Goal: Task Accomplishment & Management: Use online tool/utility

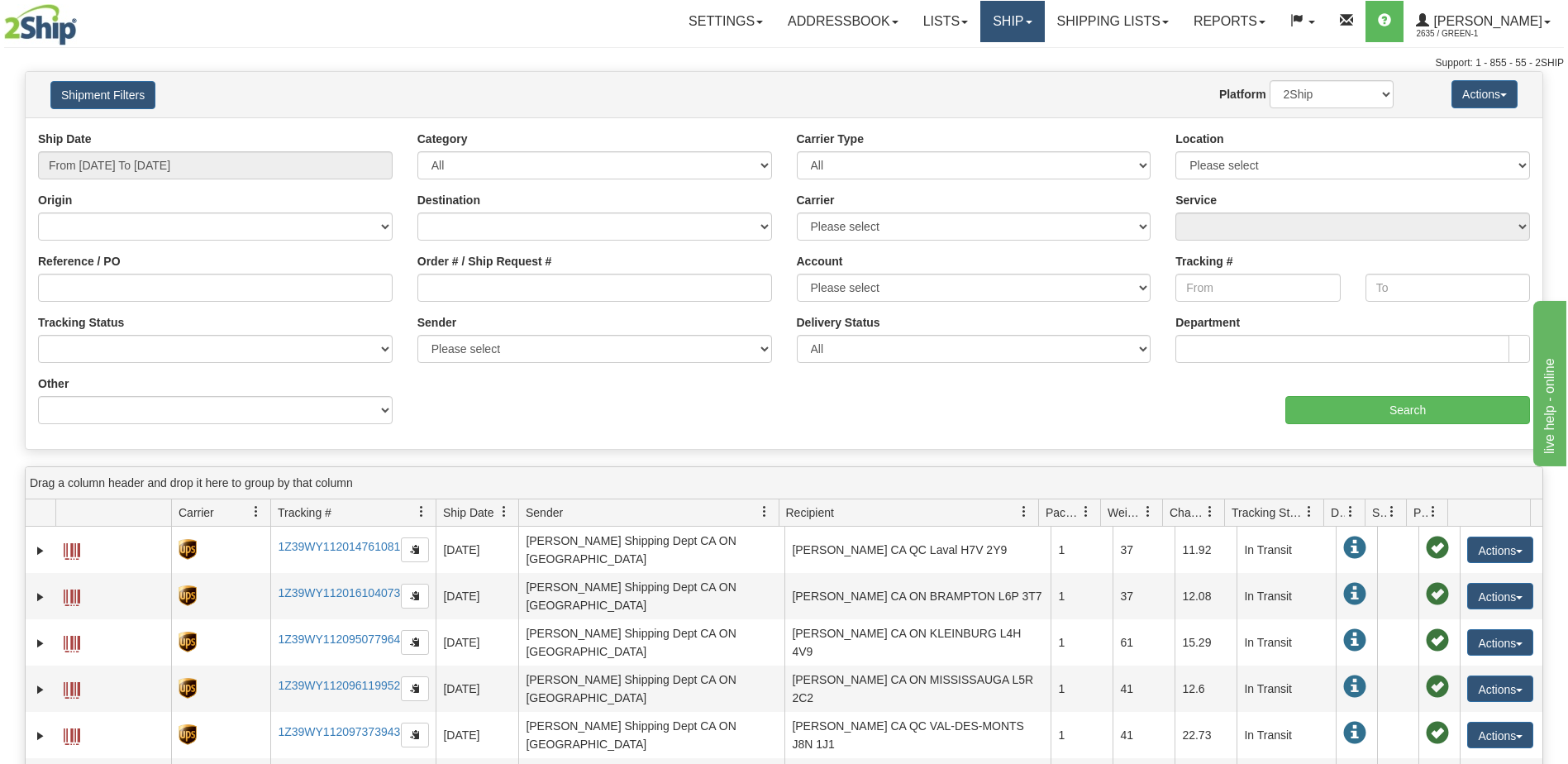
click at [1030, 16] on link "Ship" at bounding box center [1012, 21] width 63 height 41
click at [986, 79] on span "OnHold / Order Queue" at bounding box center [970, 80] width 117 height 13
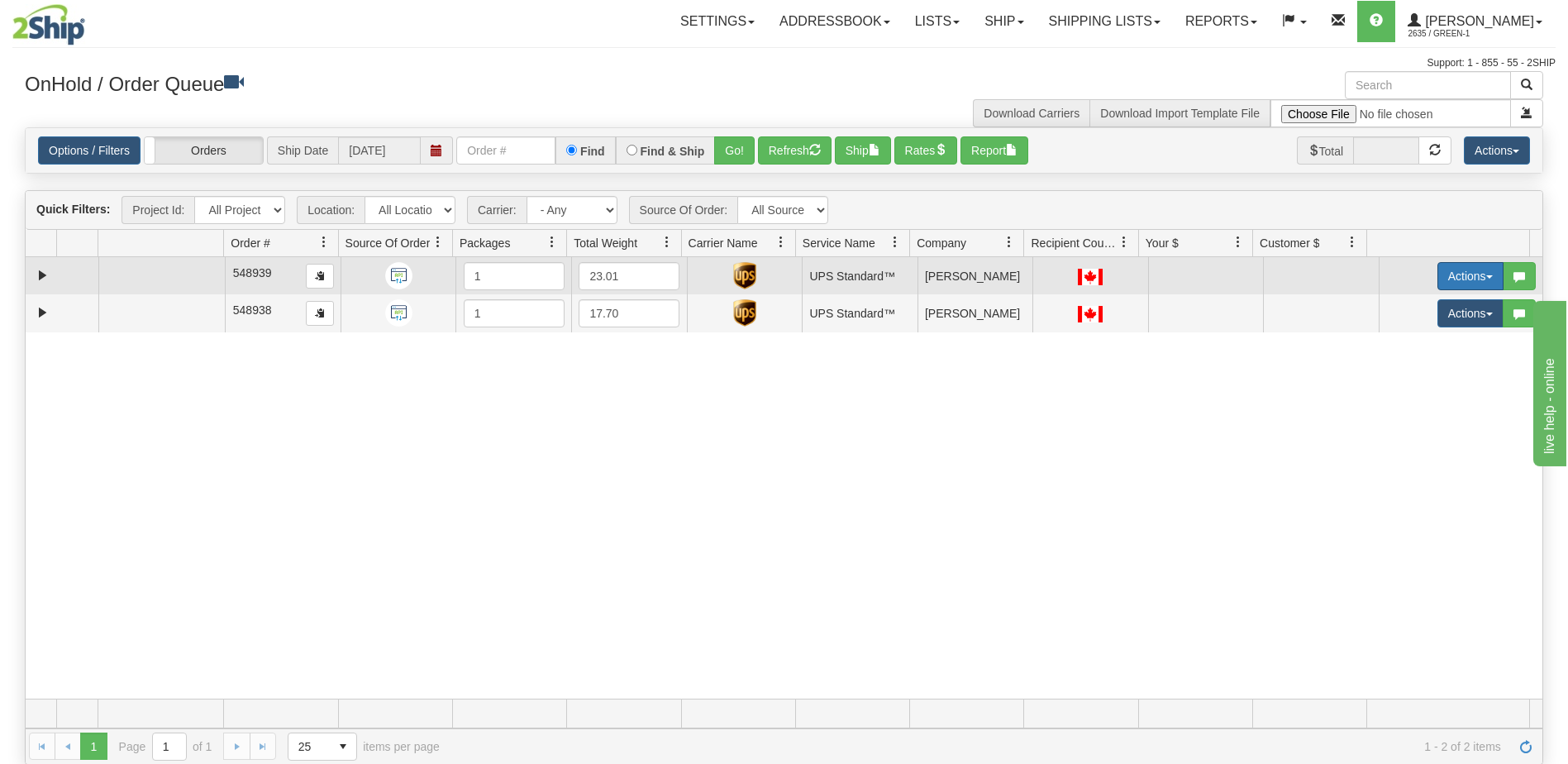
click at [1464, 271] on button "Actions" at bounding box center [1470, 275] width 66 height 28
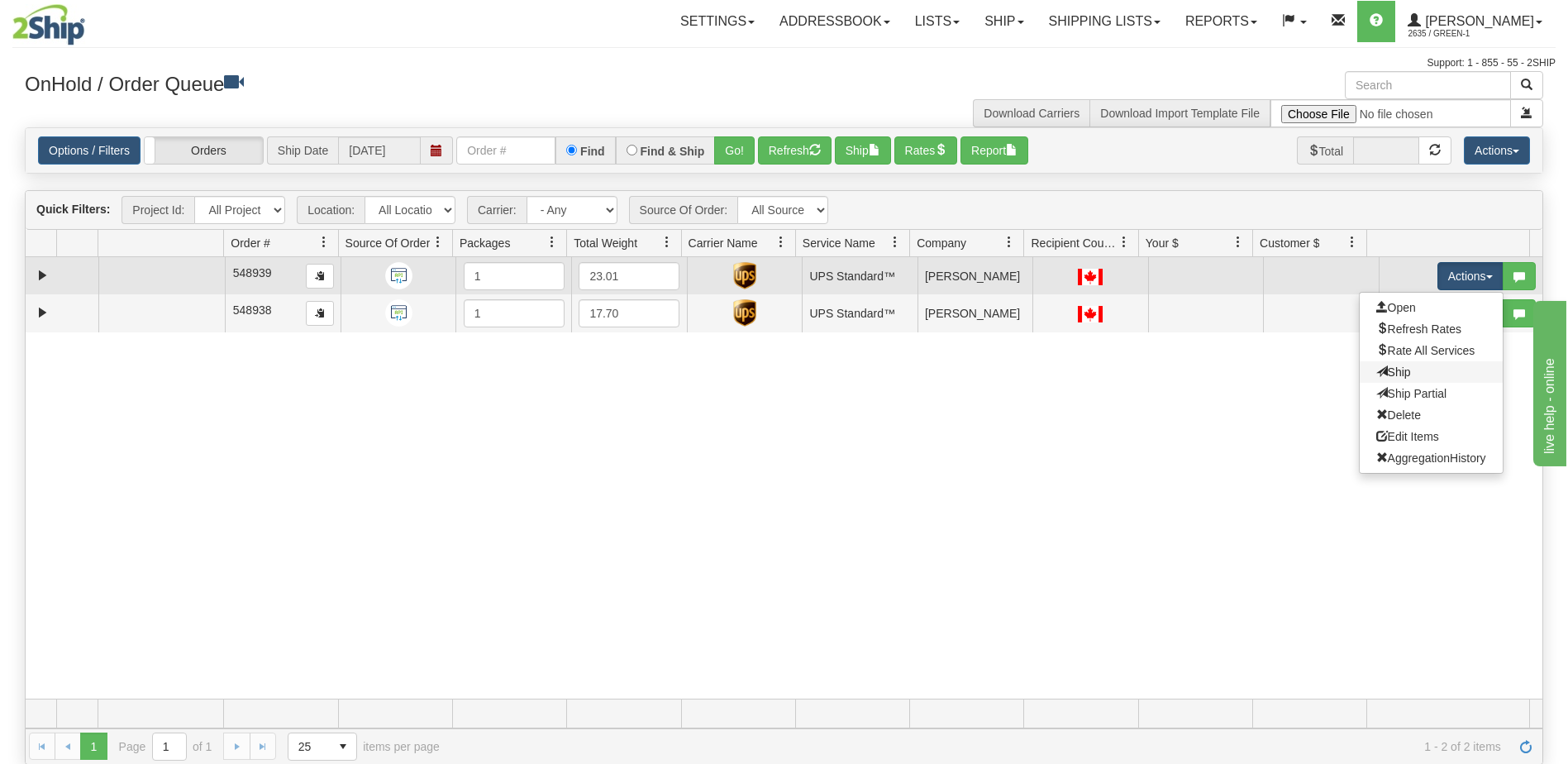
click at [1402, 372] on link "Ship" at bounding box center [1431, 372] width 143 height 21
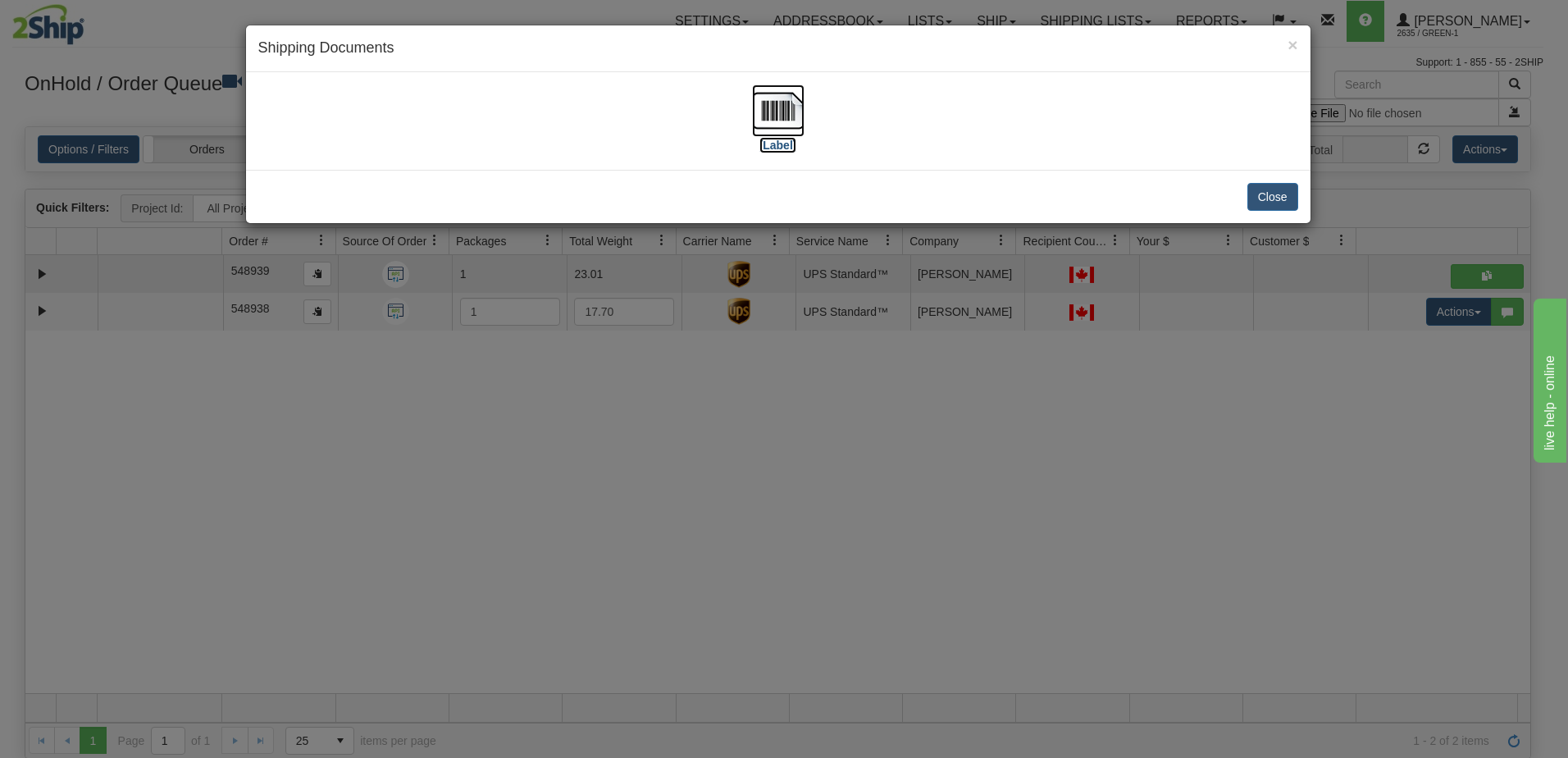
click at [778, 143] on label "[Label]" at bounding box center [778, 145] width 38 height 16
click at [779, 116] on img at bounding box center [778, 110] width 52 height 52
click at [1292, 197] on button "Close" at bounding box center [1272, 196] width 50 height 28
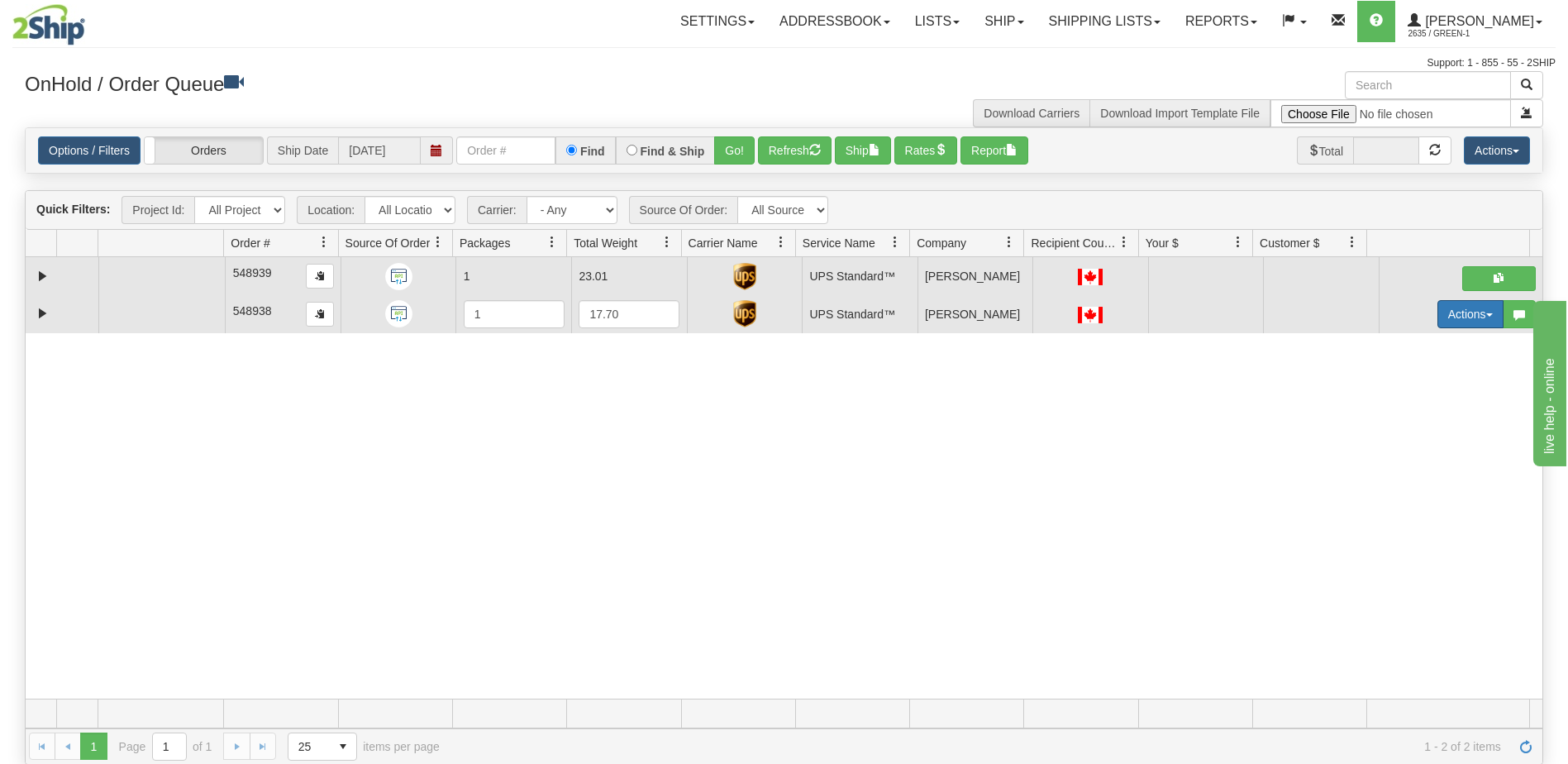
click at [1464, 319] on button "Actions" at bounding box center [1470, 313] width 66 height 28
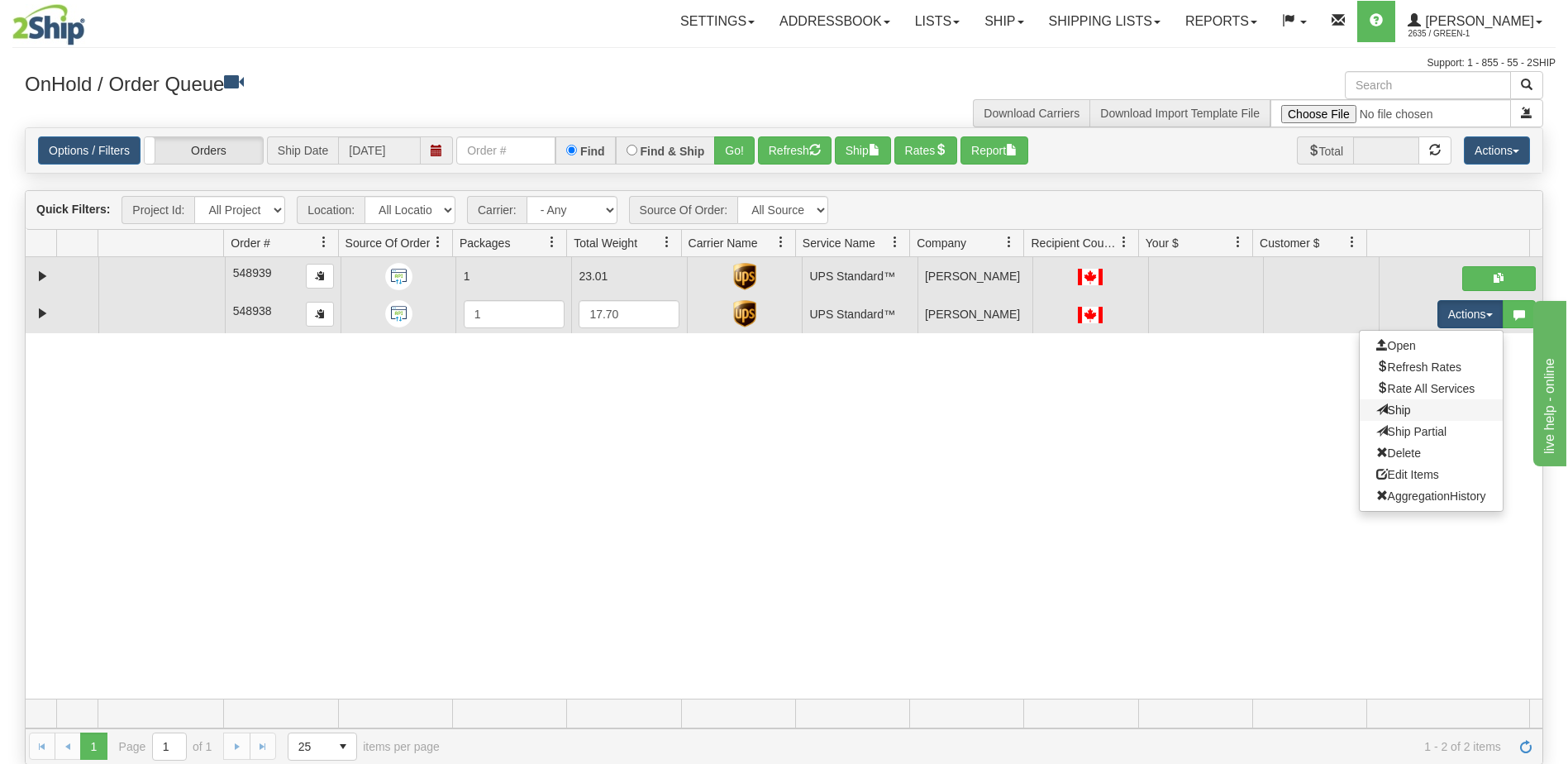
click at [1403, 414] on link "Ship" at bounding box center [1431, 409] width 143 height 21
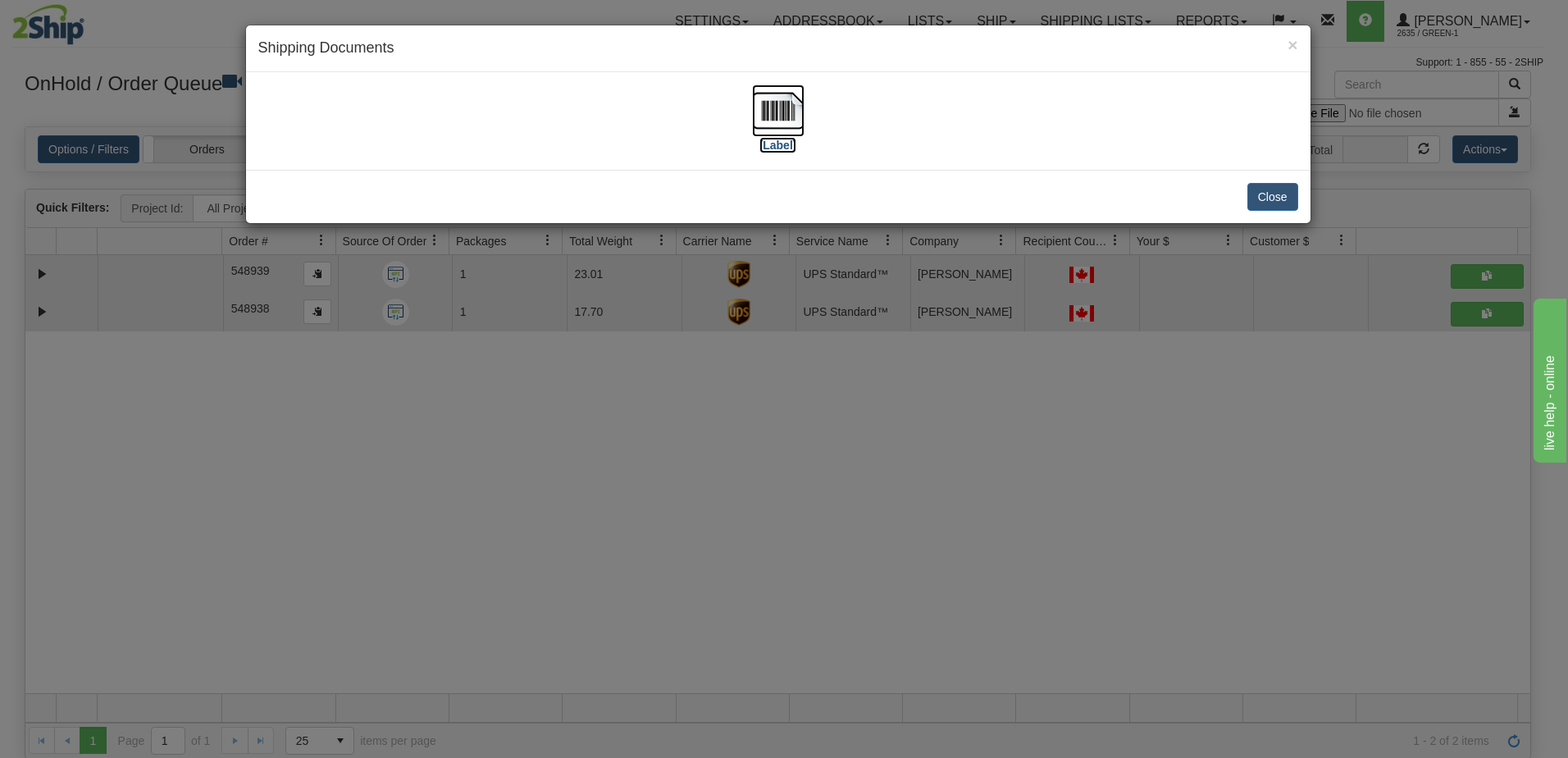
click at [775, 144] on label "[Label]" at bounding box center [778, 145] width 38 height 16
click at [1026, 457] on div "× Shipping Documents [Label] Close" at bounding box center [784, 379] width 1568 height 758
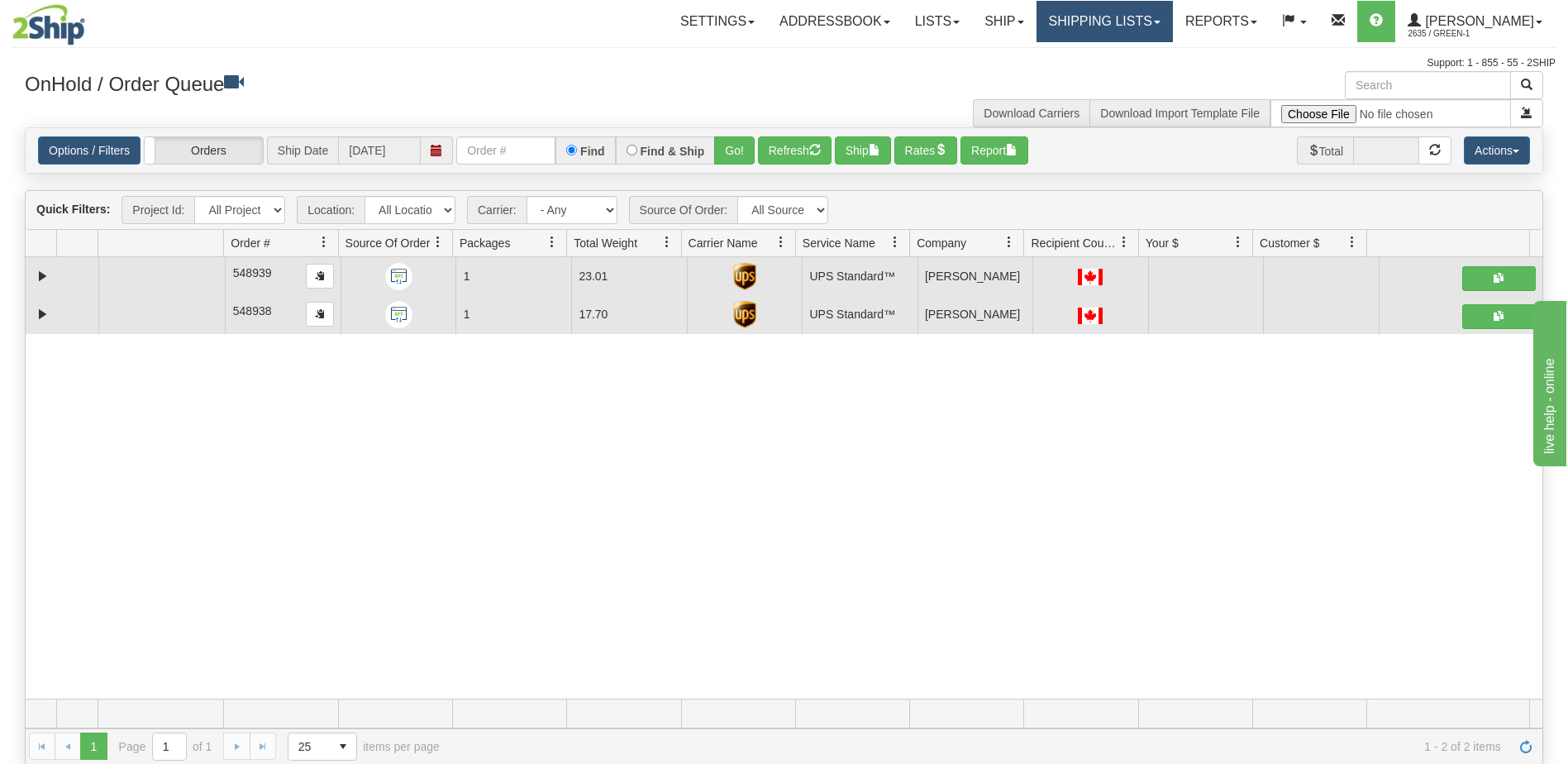
click at [1160, 20] on link "Shipping lists" at bounding box center [1105, 21] width 136 height 41
click at [891, 74] on div "Download Carriers Download Import Template File" at bounding box center [1170, 99] width 772 height 57
click at [103, 434] on div "31738383 LIBERTY_COSTCO 91404934 0 548939 1 23.01 UPS Standard™ Shipping Dept […" at bounding box center [784, 477] width 1517 height 441
click at [1144, 10] on link "Shipping lists" at bounding box center [1105, 21] width 136 height 41
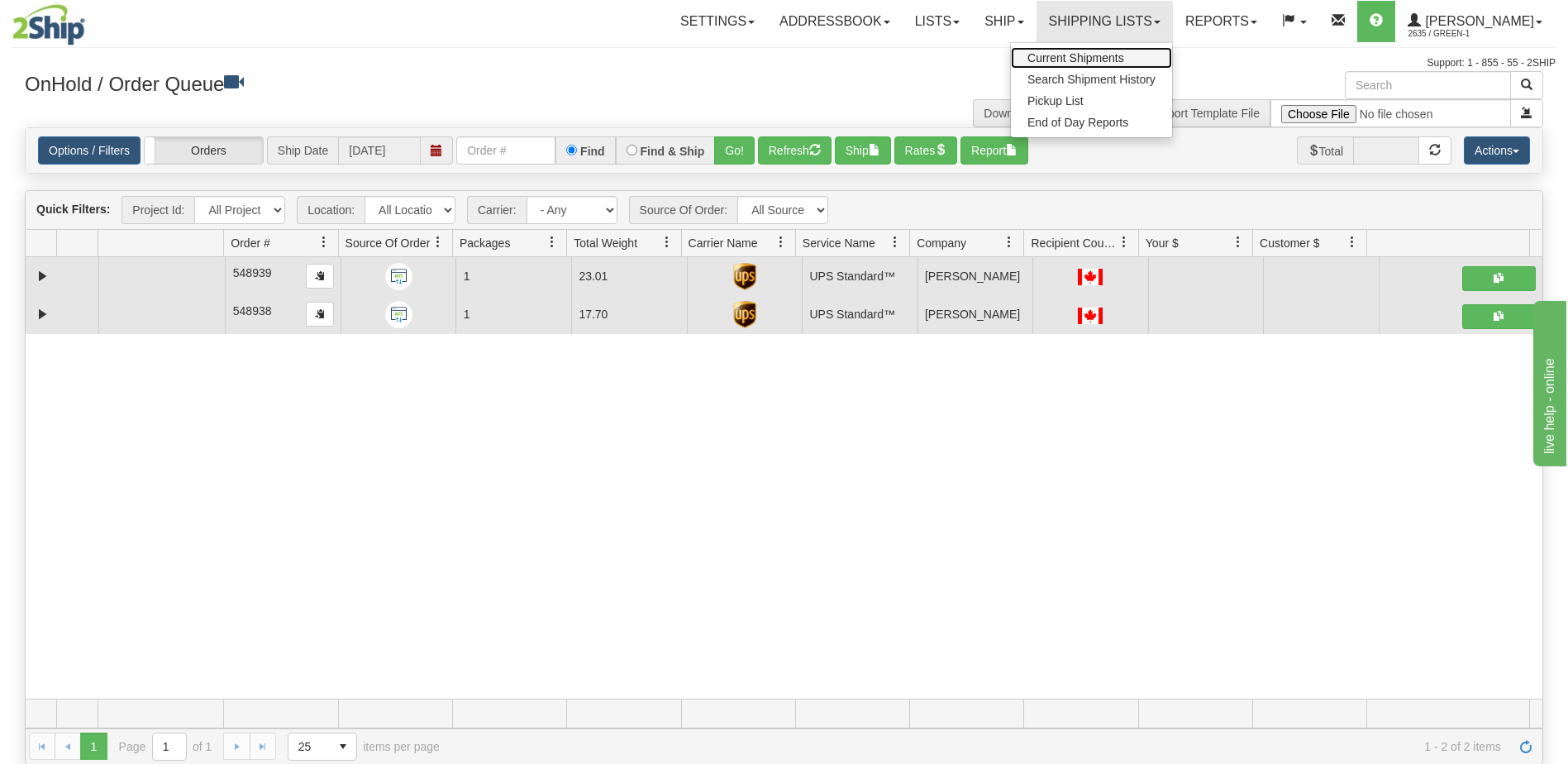
click at [1121, 63] on span "Current Shipments" at bounding box center [1076, 58] width 97 height 13
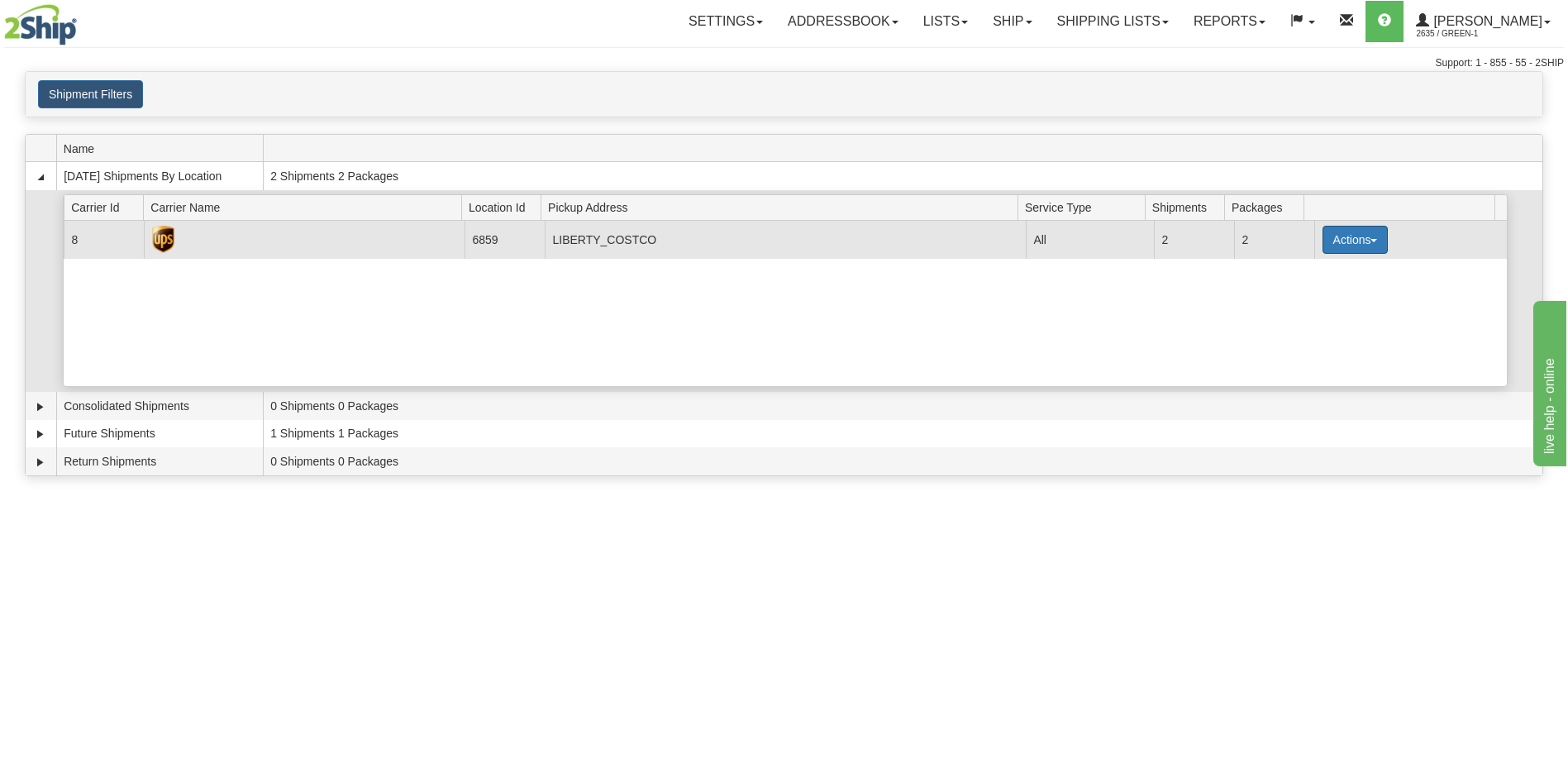
click at [1358, 248] on button "Actions" at bounding box center [1355, 239] width 66 height 28
click at [1310, 320] on link "Pickup" at bounding box center [1322, 313] width 132 height 21
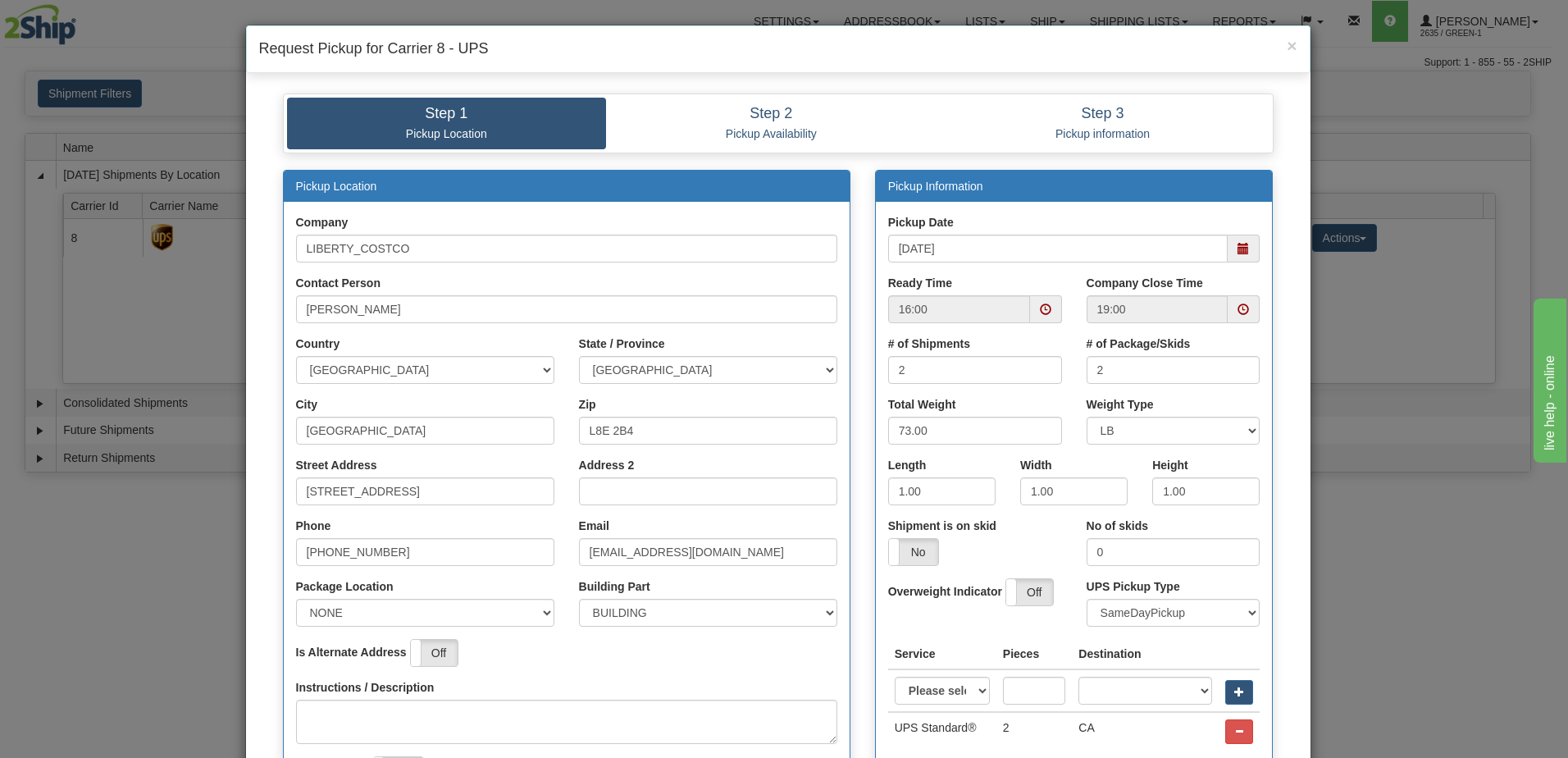
click at [1044, 296] on span at bounding box center [1047, 308] width 32 height 28
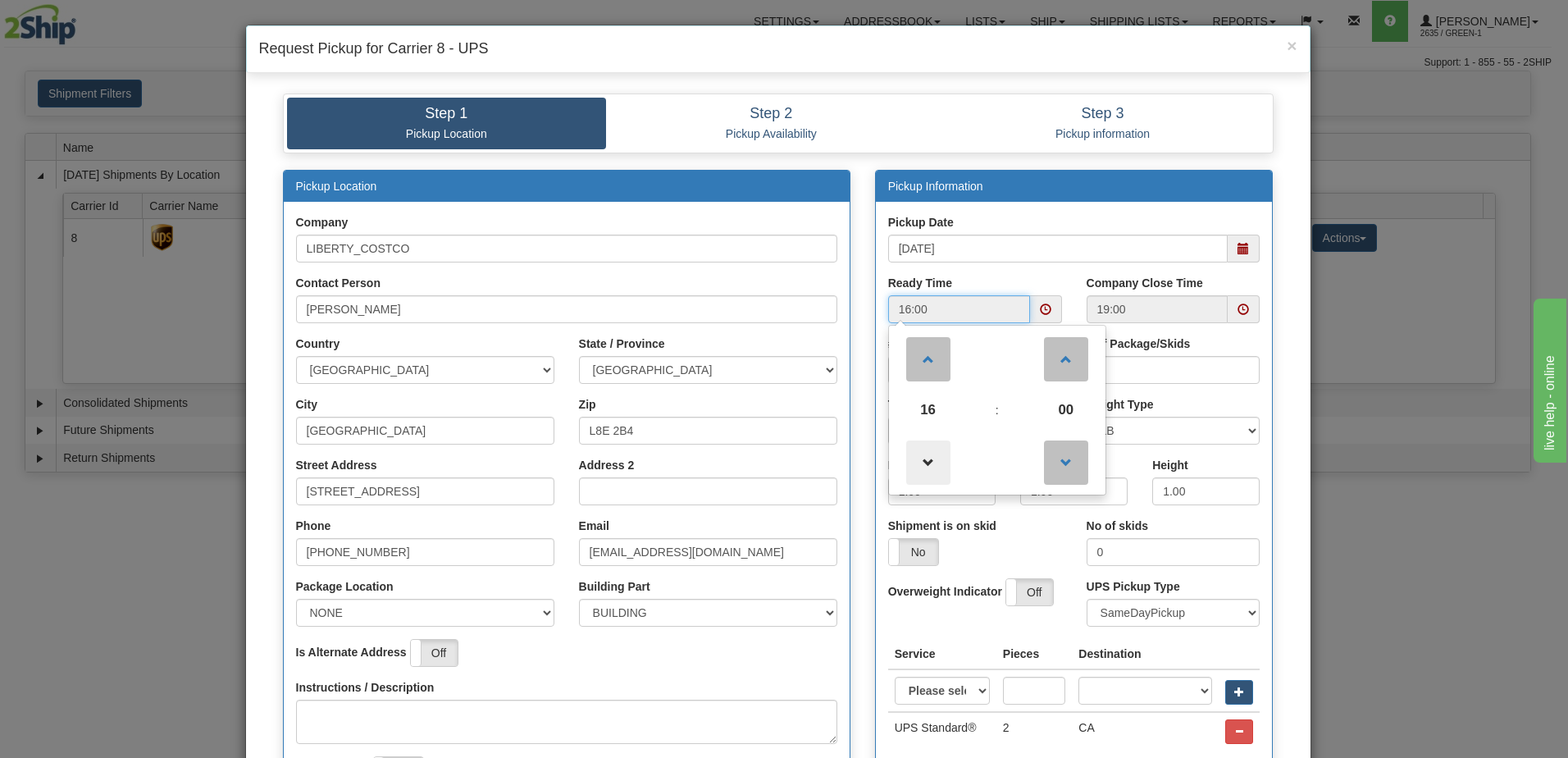
click at [923, 460] on span at bounding box center [929, 462] width 45 height 45
click at [931, 365] on span at bounding box center [929, 359] width 45 height 45
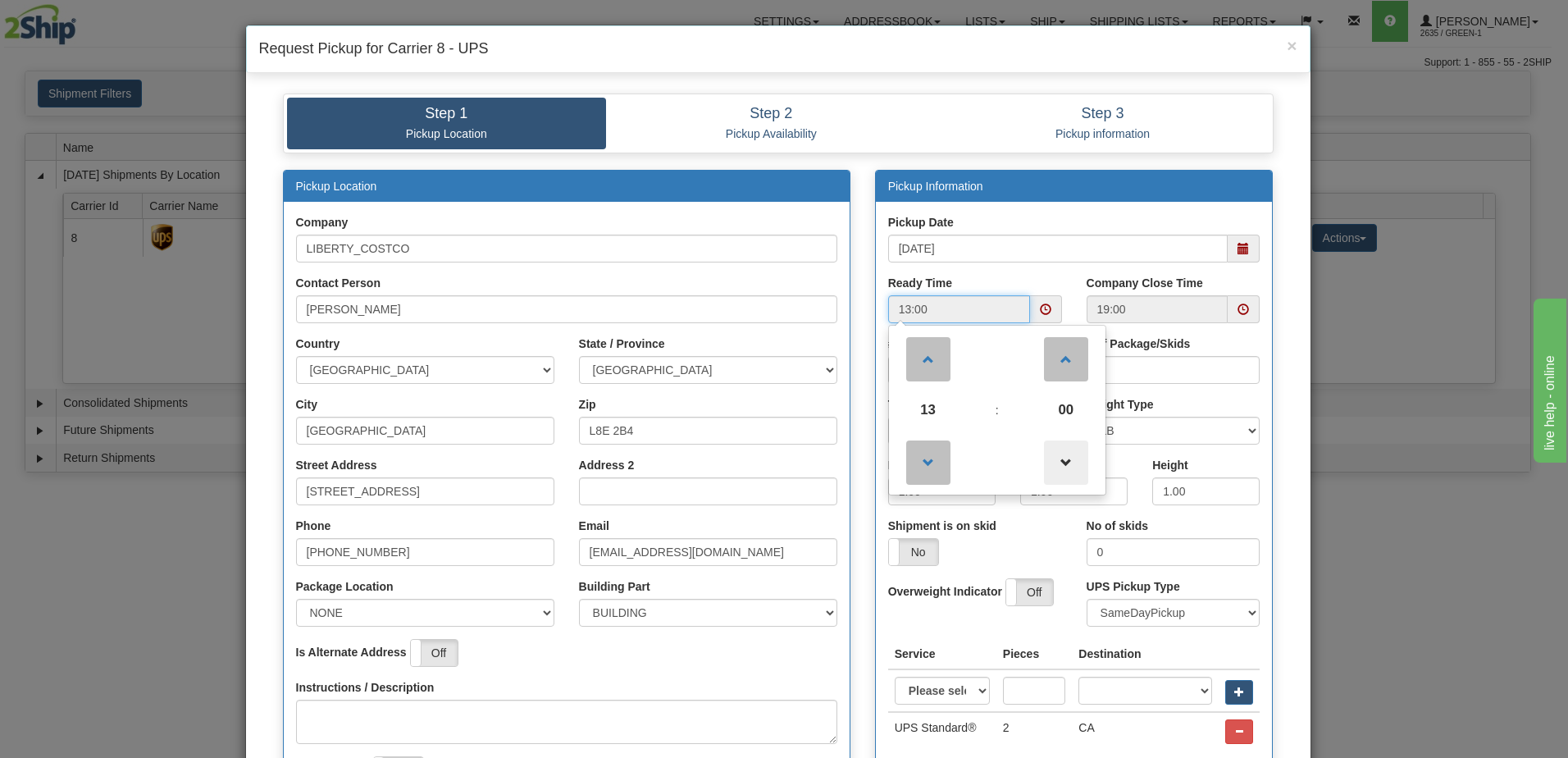
click at [1057, 467] on span at bounding box center [1066, 462] width 45 height 45
click at [924, 360] on span at bounding box center [929, 359] width 45 height 45
click at [1066, 358] on span at bounding box center [1066, 359] width 45 height 45
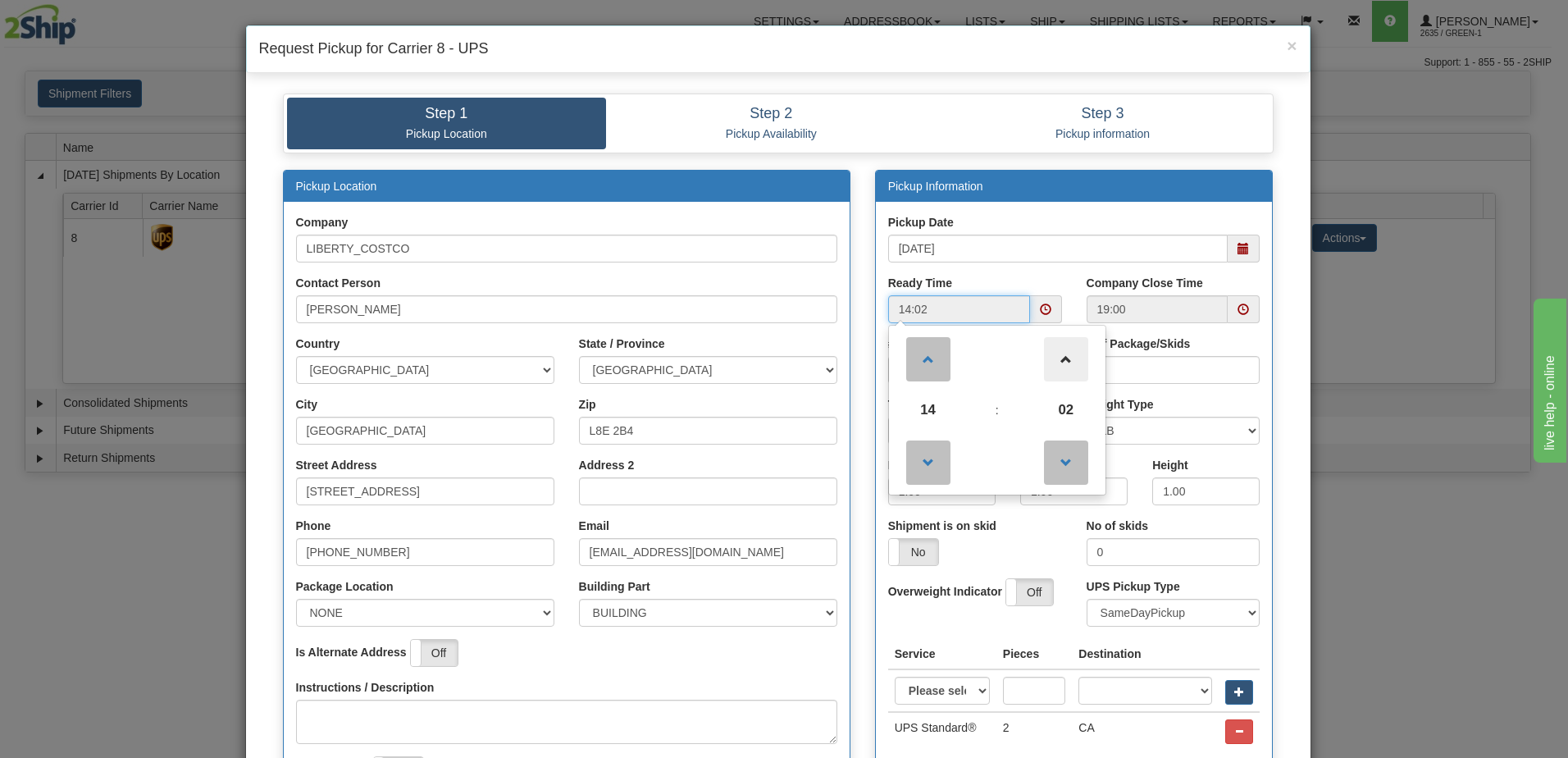
click at [1066, 358] on span at bounding box center [1066, 359] width 45 height 45
click at [912, 459] on span at bounding box center [929, 462] width 45 height 45
click at [928, 355] on span at bounding box center [929, 359] width 45 height 45
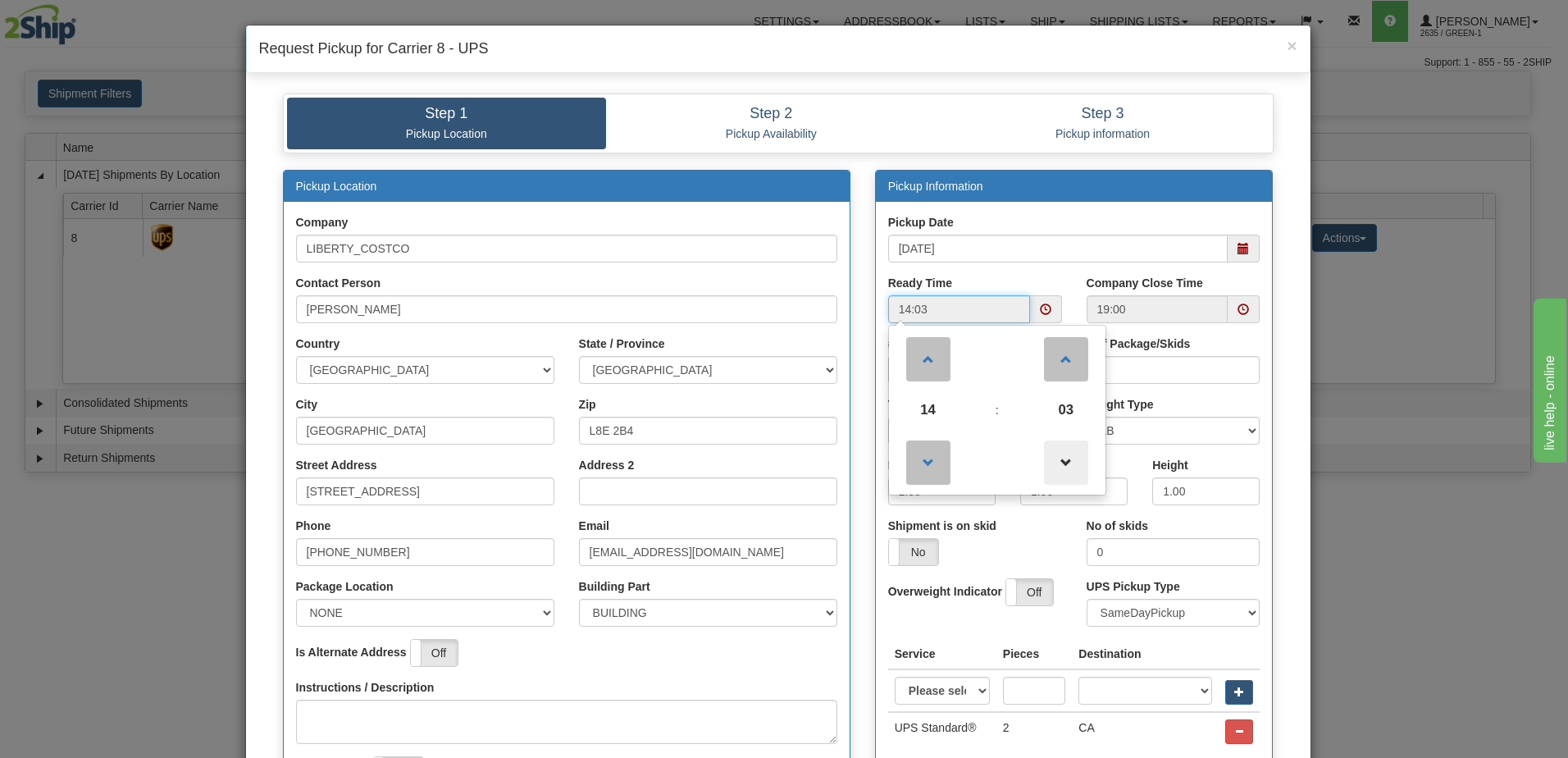
click at [1059, 469] on span at bounding box center [1066, 462] width 45 height 45
click at [1051, 465] on span at bounding box center [1066, 462] width 45 height 45
click at [931, 465] on span at bounding box center [929, 462] width 45 height 45
click at [1060, 464] on span at bounding box center [1066, 462] width 45 height 45
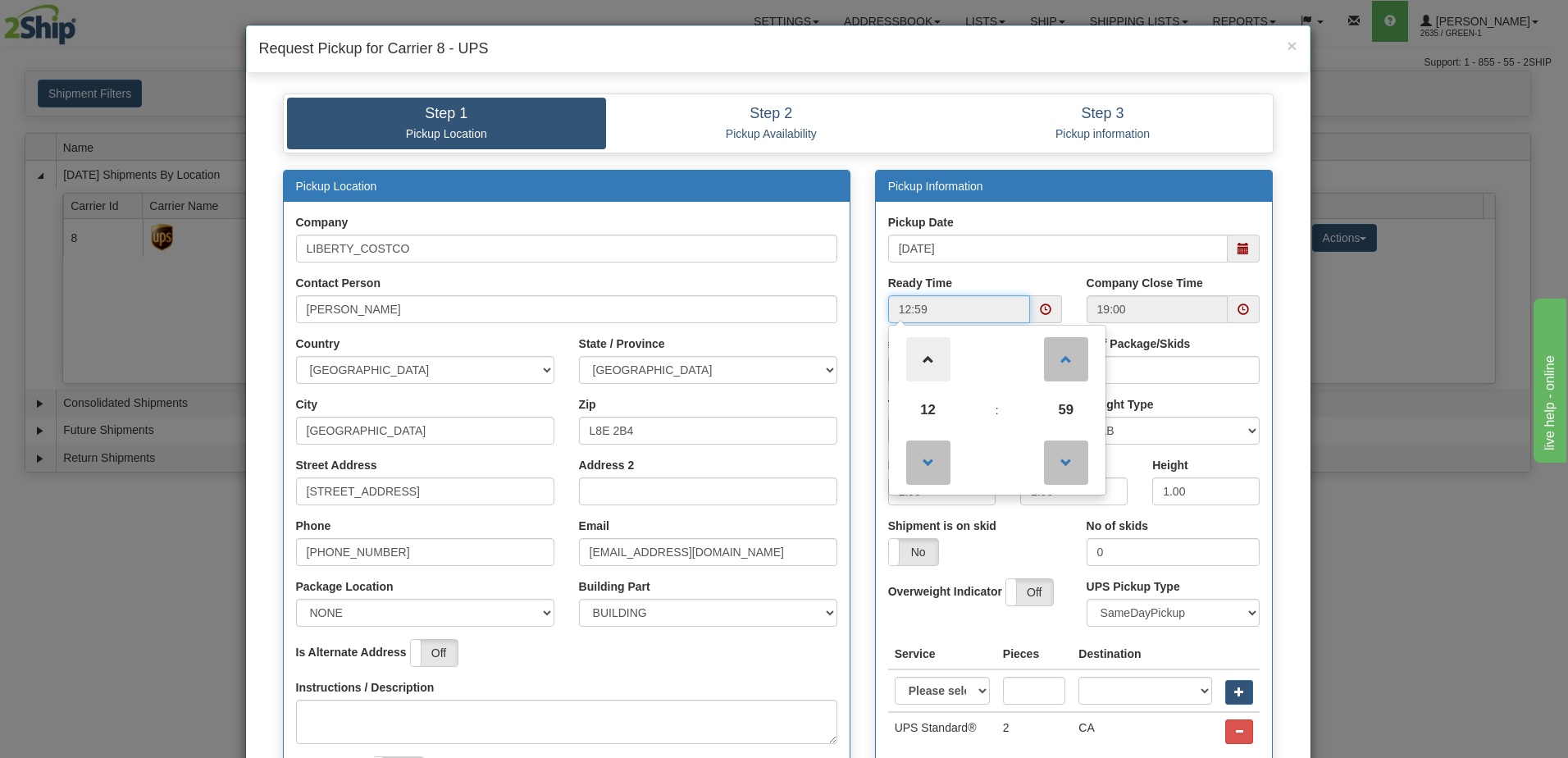
click at [928, 369] on span at bounding box center [929, 359] width 45 height 45
click at [1051, 449] on span at bounding box center [1066, 462] width 45 height 45
click at [1055, 454] on span at bounding box center [1066, 462] width 45 height 45
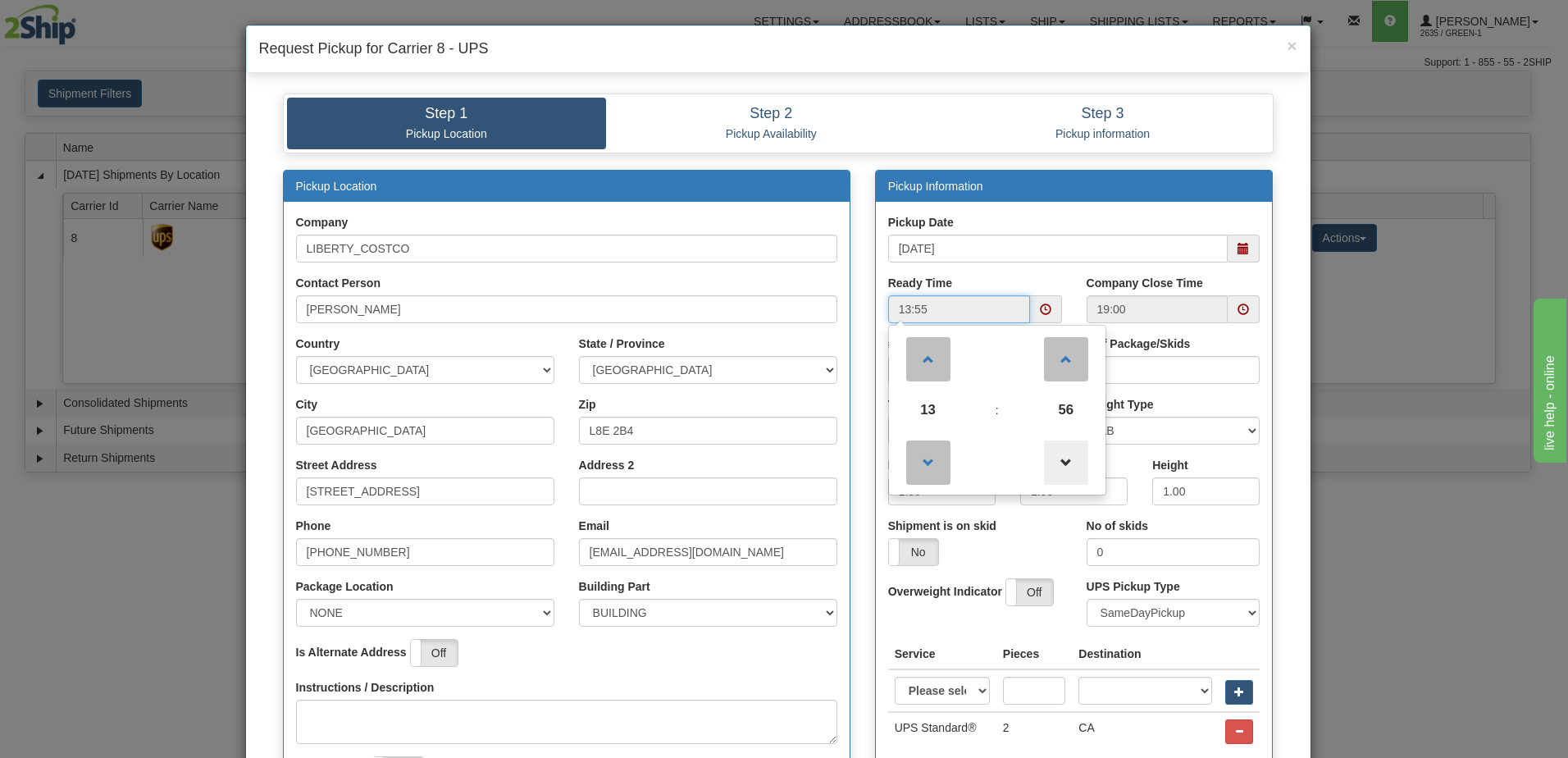
click at [1055, 454] on span at bounding box center [1066, 462] width 45 height 45
click at [1055, 461] on span at bounding box center [1066, 462] width 45 height 45
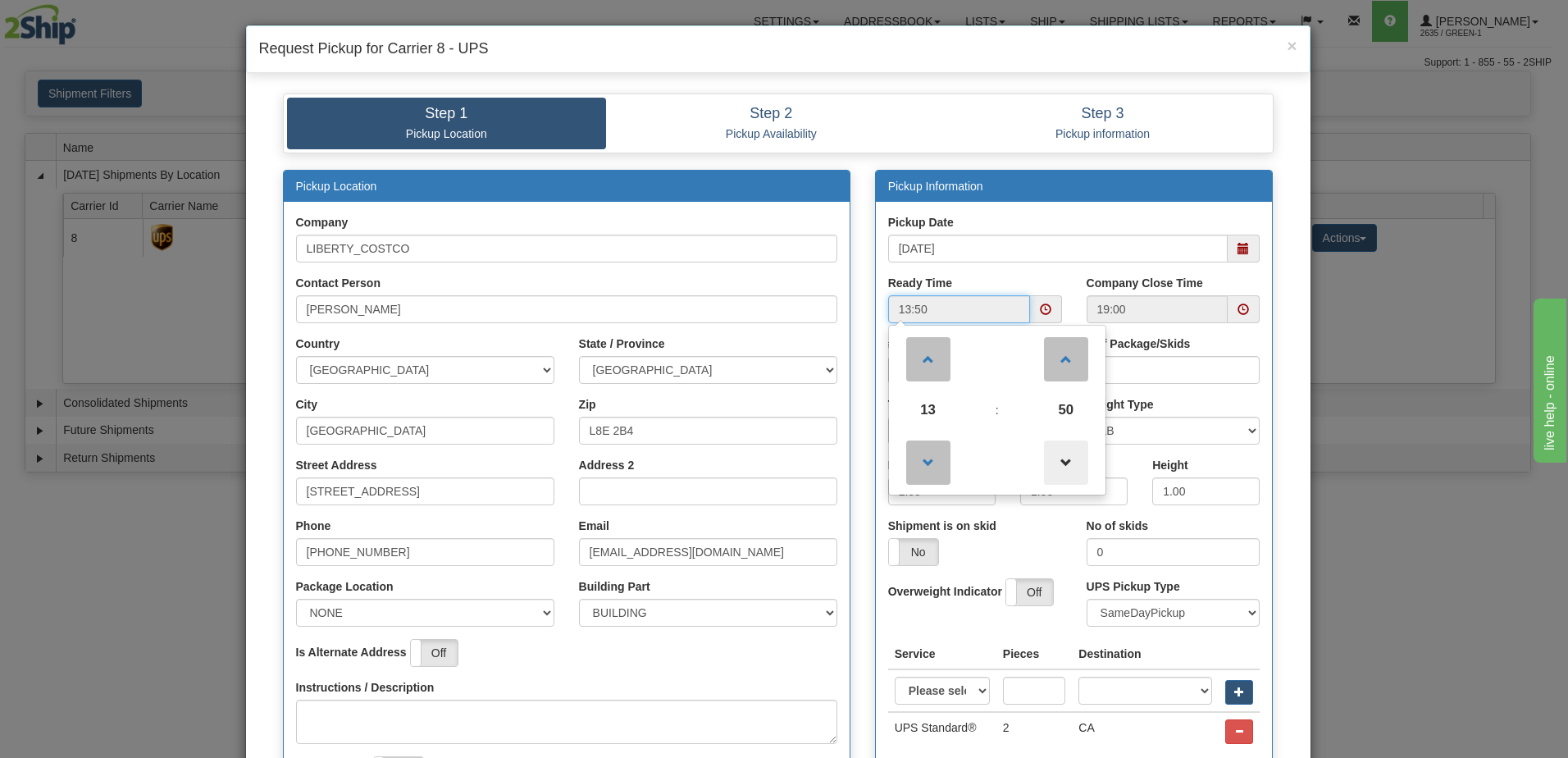
click at [1055, 461] on span at bounding box center [1066, 462] width 45 height 45
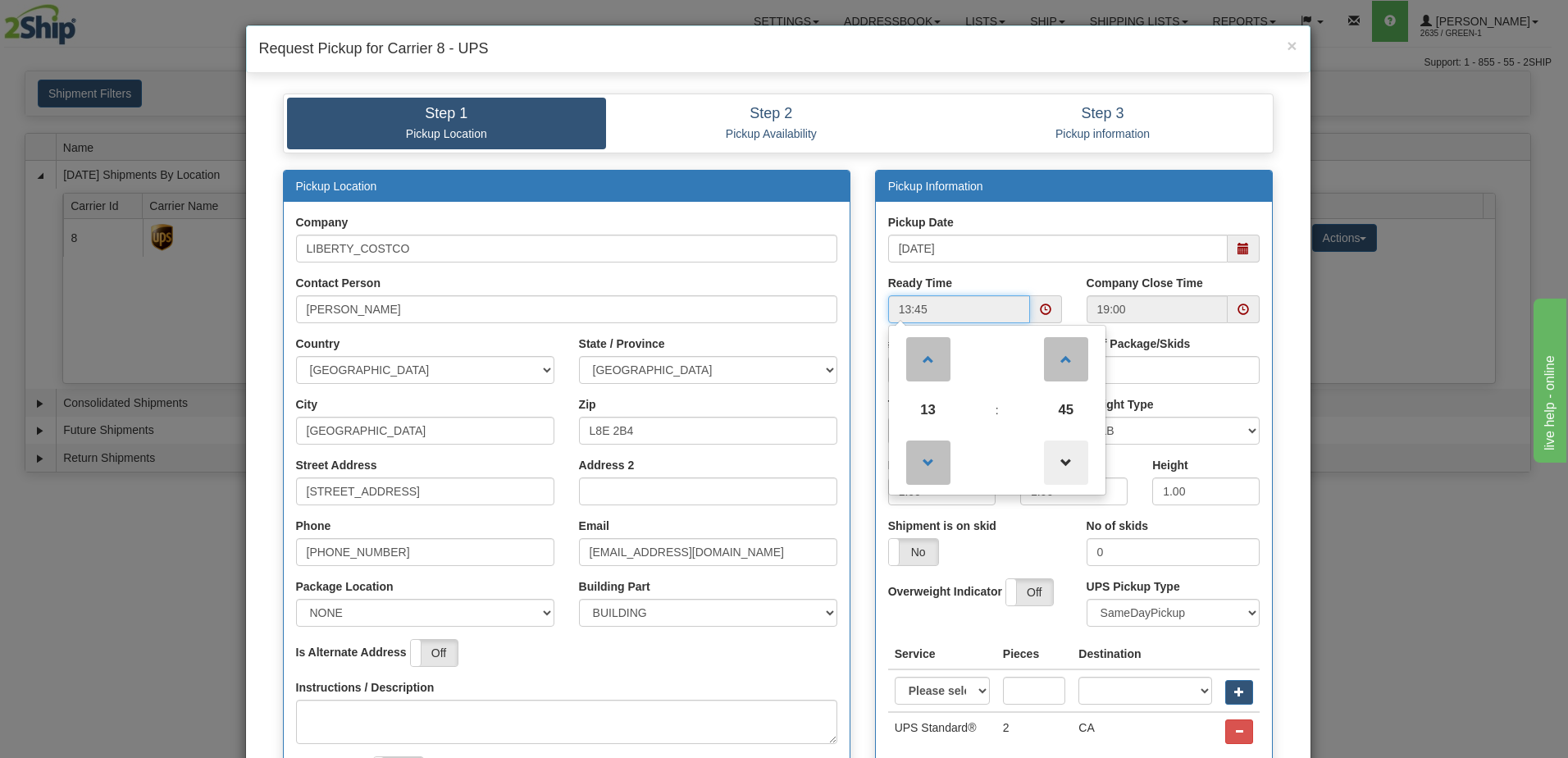
click at [1055, 461] on span at bounding box center [1066, 462] width 45 height 45
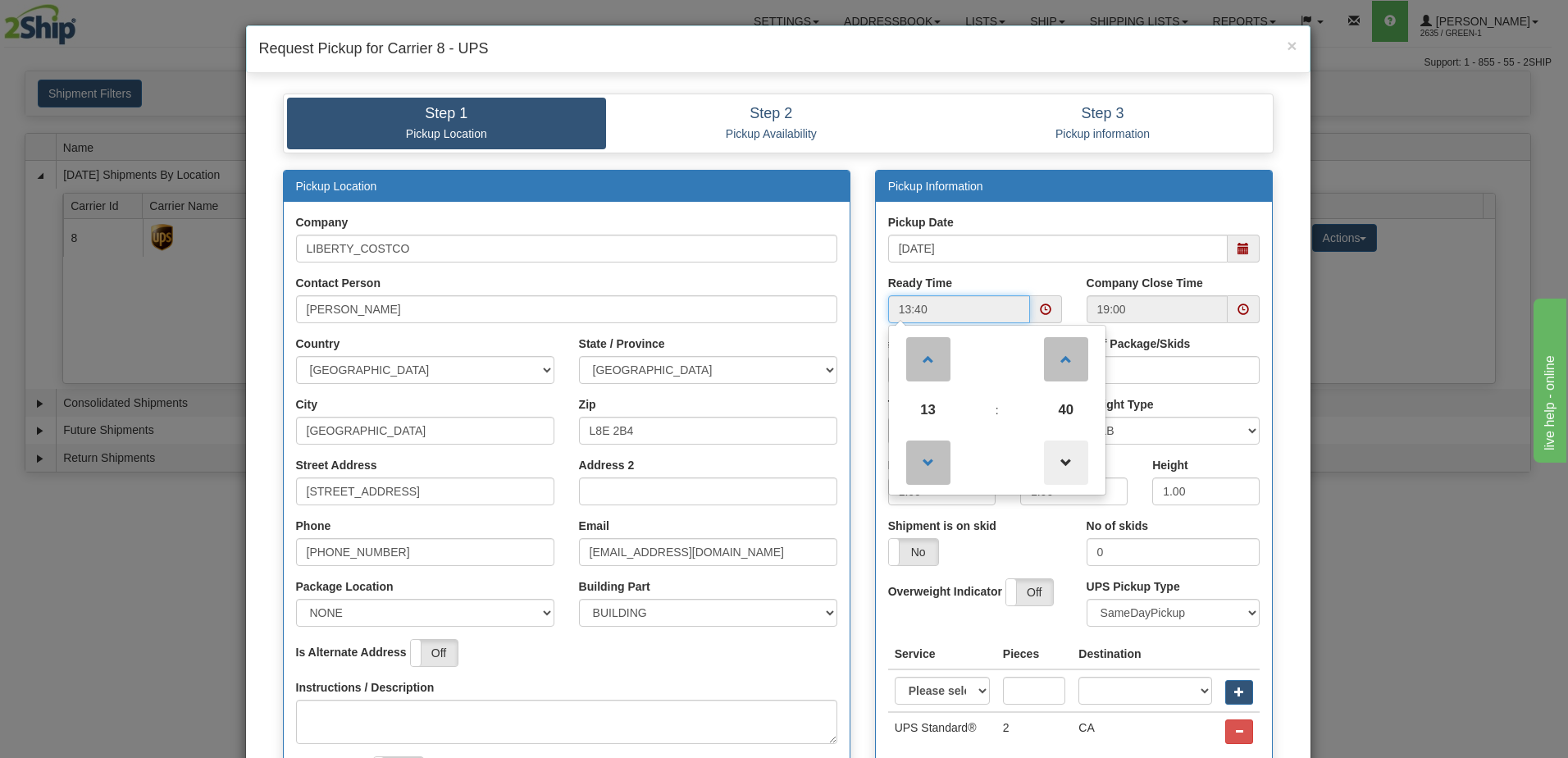
click at [1055, 461] on span at bounding box center [1066, 462] width 45 height 45
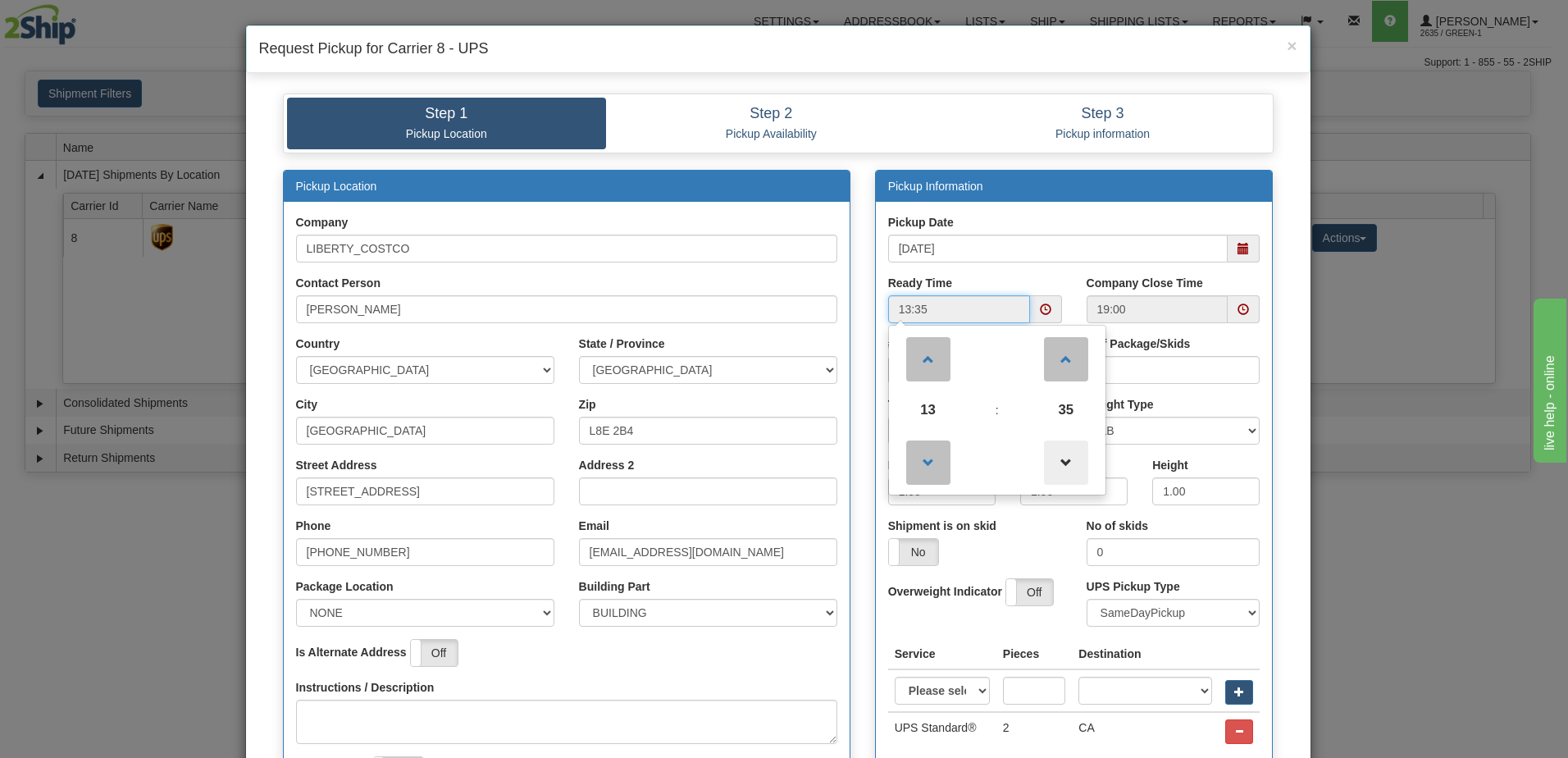
click at [1055, 461] on span at bounding box center [1066, 462] width 45 height 45
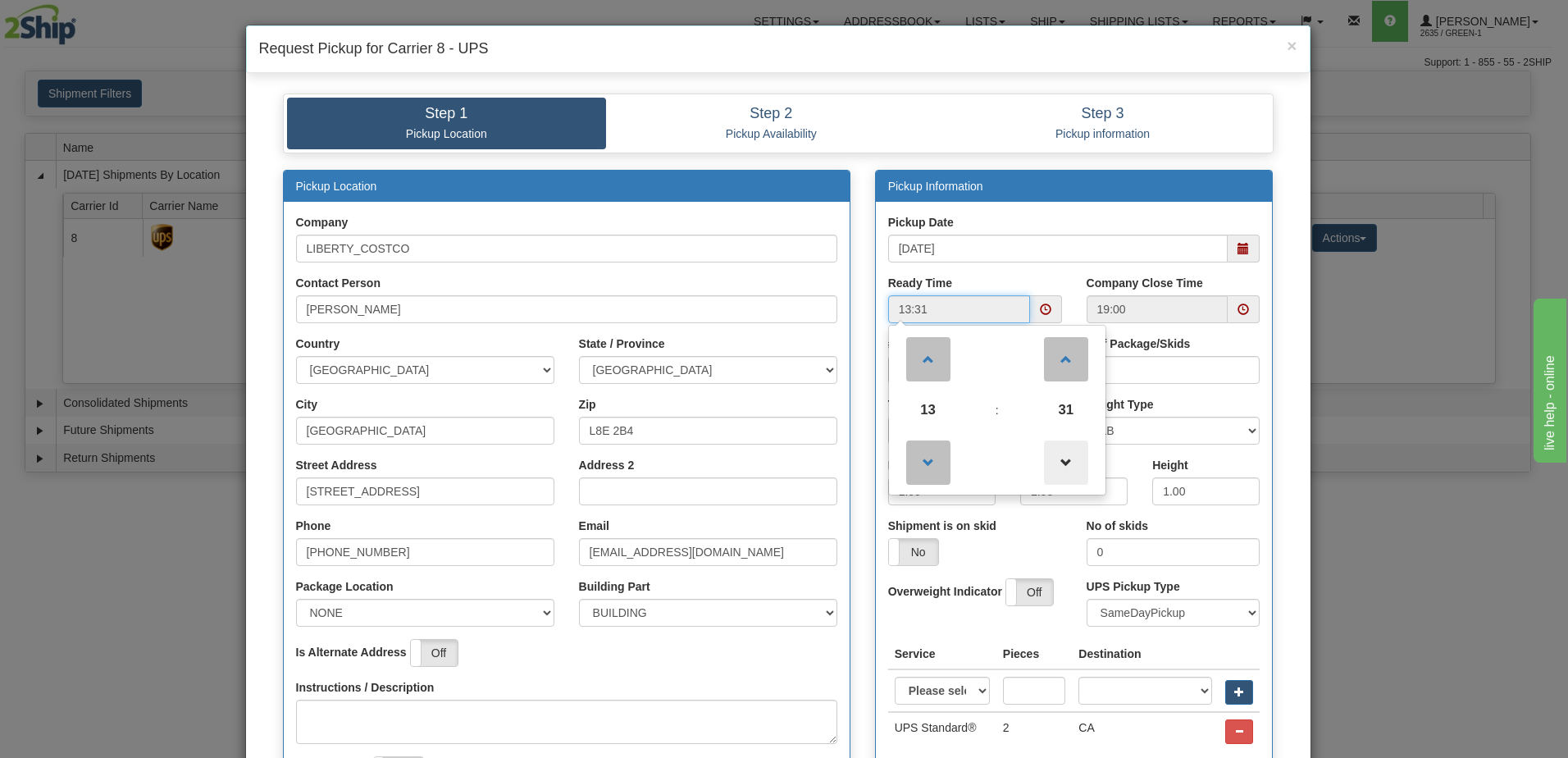
type input "13:30"
click at [1077, 306] on div "Company Close Time 19:00" at bounding box center [1173, 305] width 199 height 61
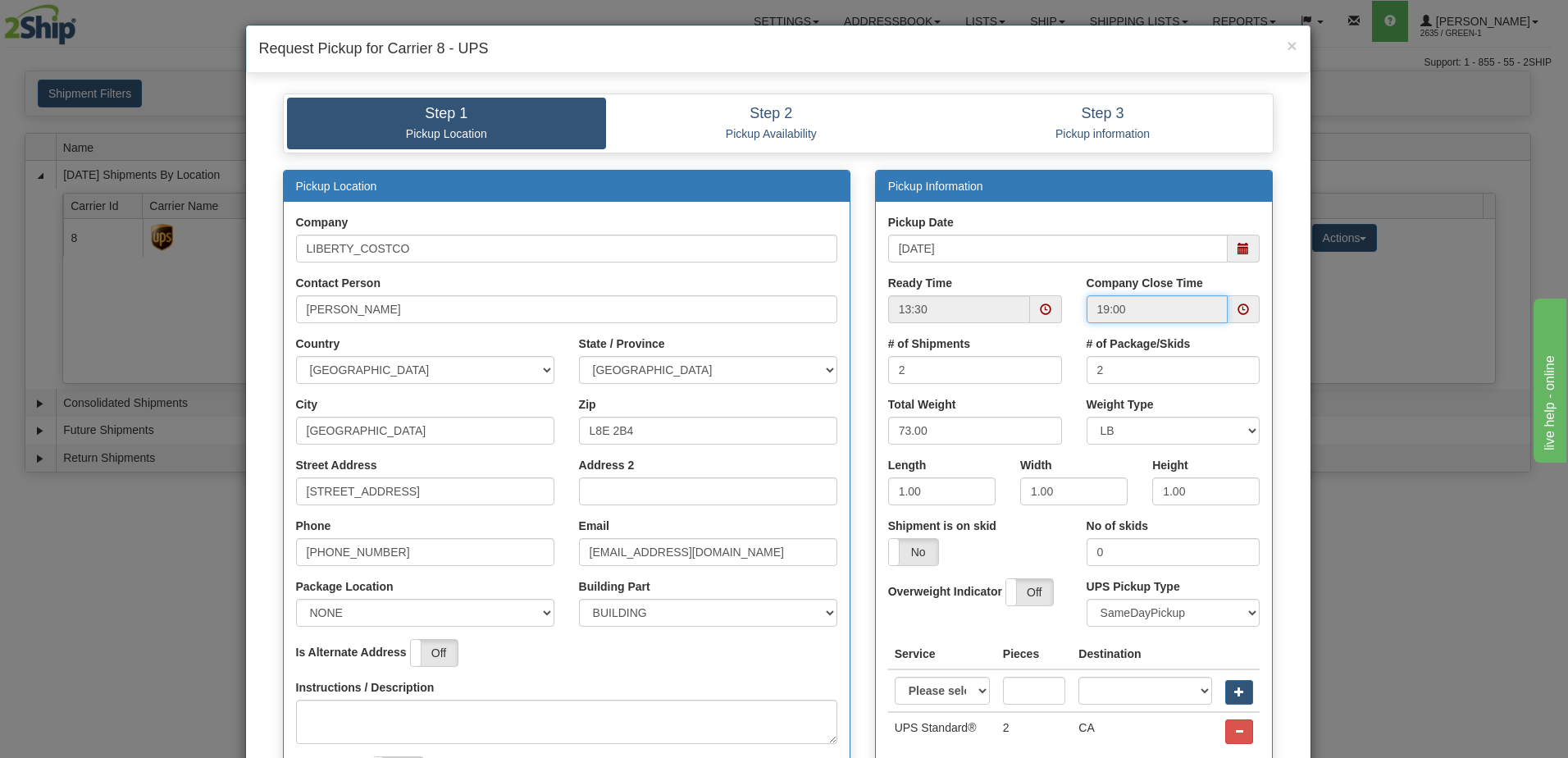
click at [1151, 312] on input "19:00" at bounding box center [1157, 308] width 142 height 28
click at [1228, 310] on span at bounding box center [1245, 308] width 32 height 28
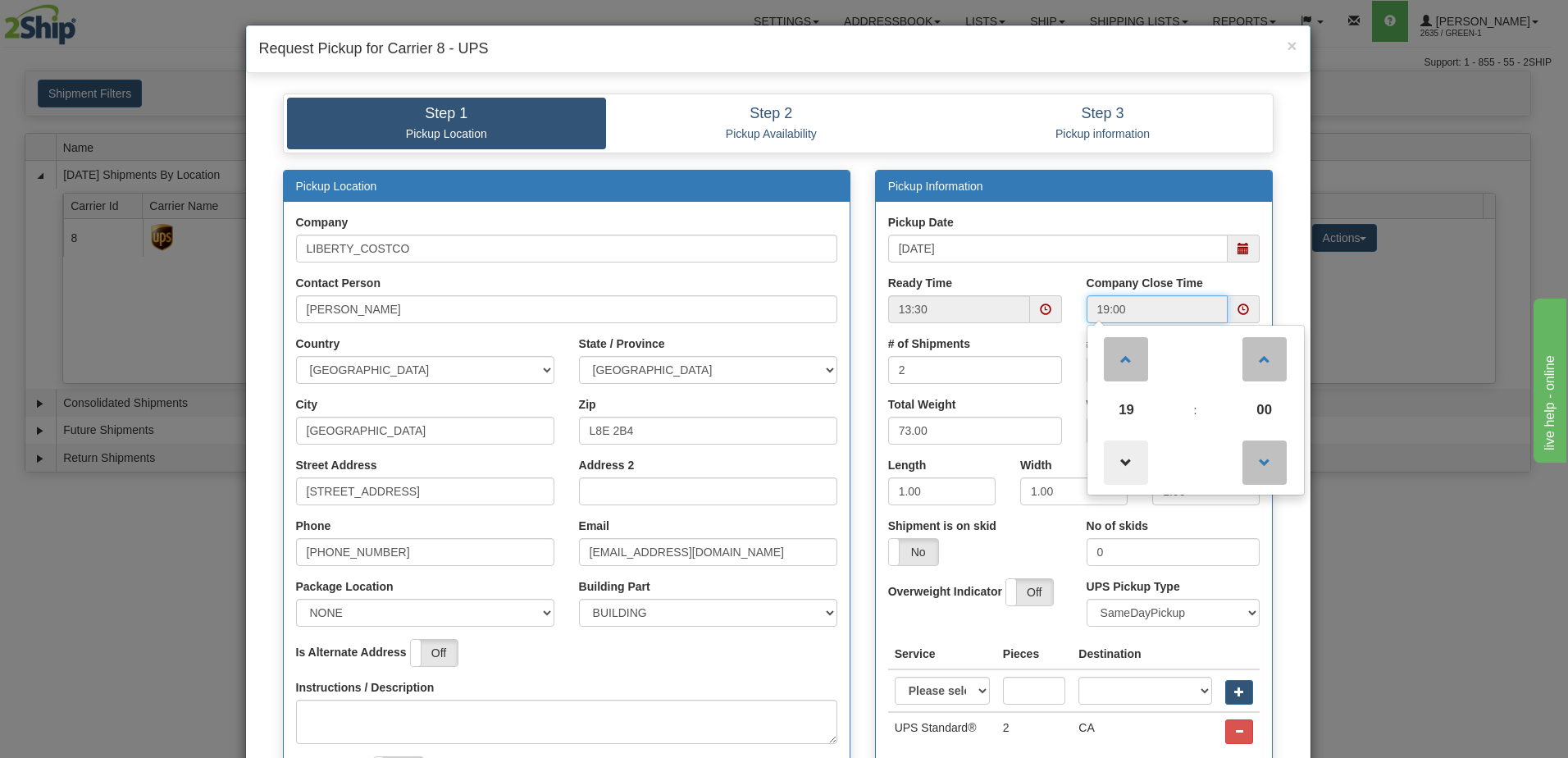
click at [1124, 454] on span at bounding box center [1126, 462] width 45 height 45
click at [1124, 369] on span at bounding box center [1126, 359] width 45 height 45
click at [1130, 450] on span at bounding box center [1126, 462] width 45 height 45
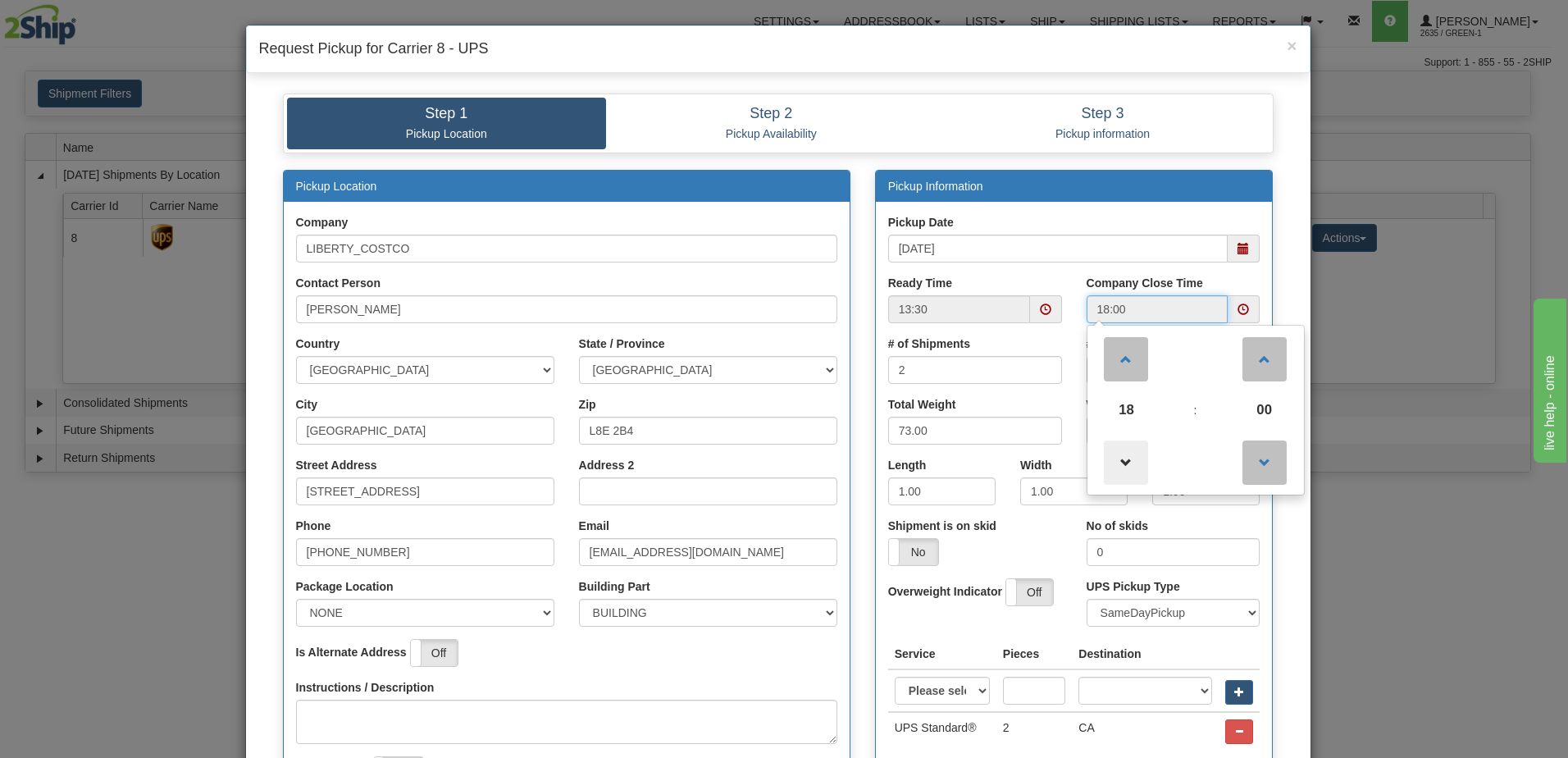
click at [1130, 450] on span at bounding box center [1126, 462] width 45 height 45
type input "17:00"
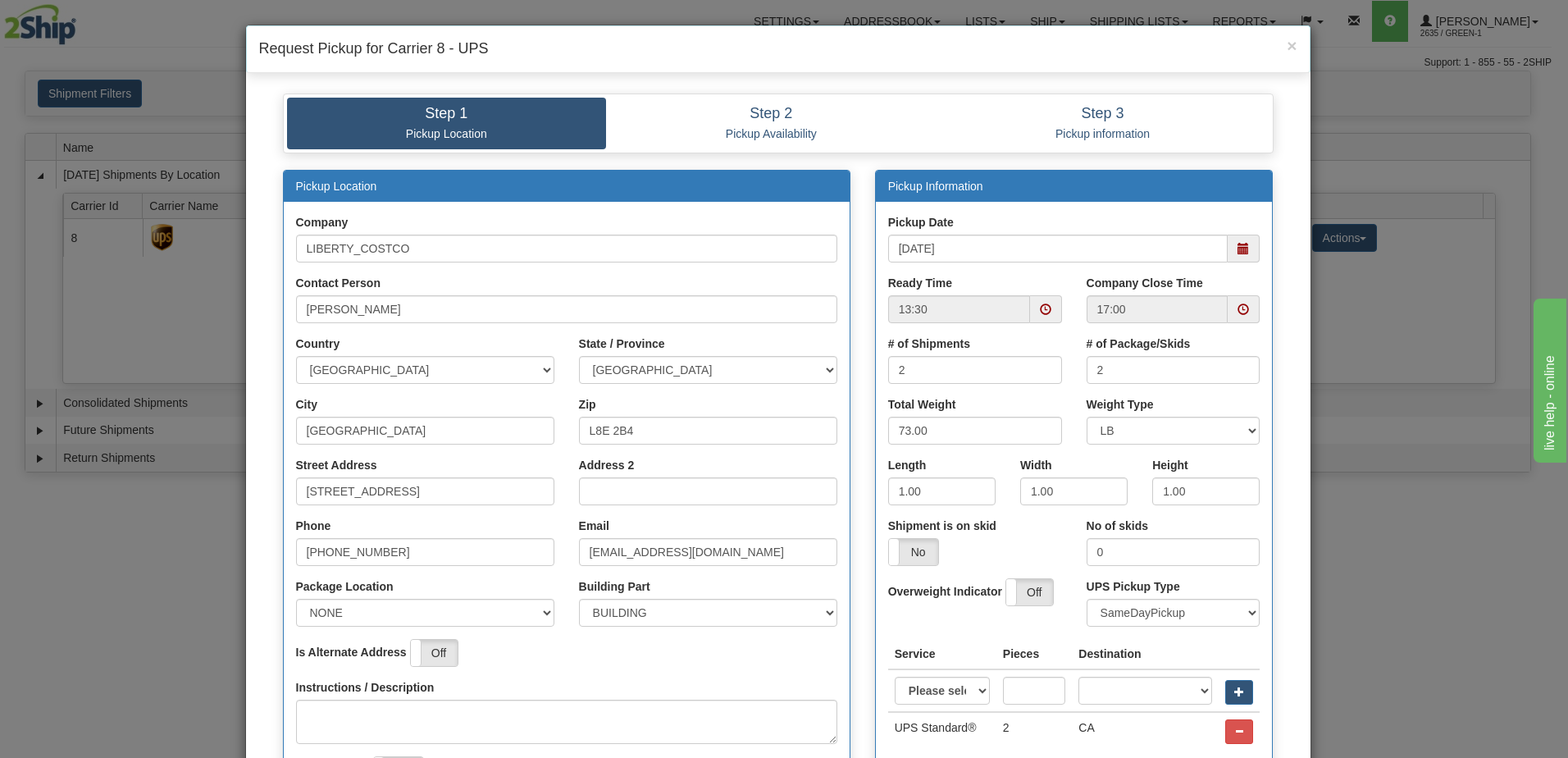
click at [1068, 205] on div "Pickup Date 10/07/2025 Ready Time 13:30 Company Close Time 17:00 # of Shipments…" at bounding box center [1074, 490] width 397 height 578
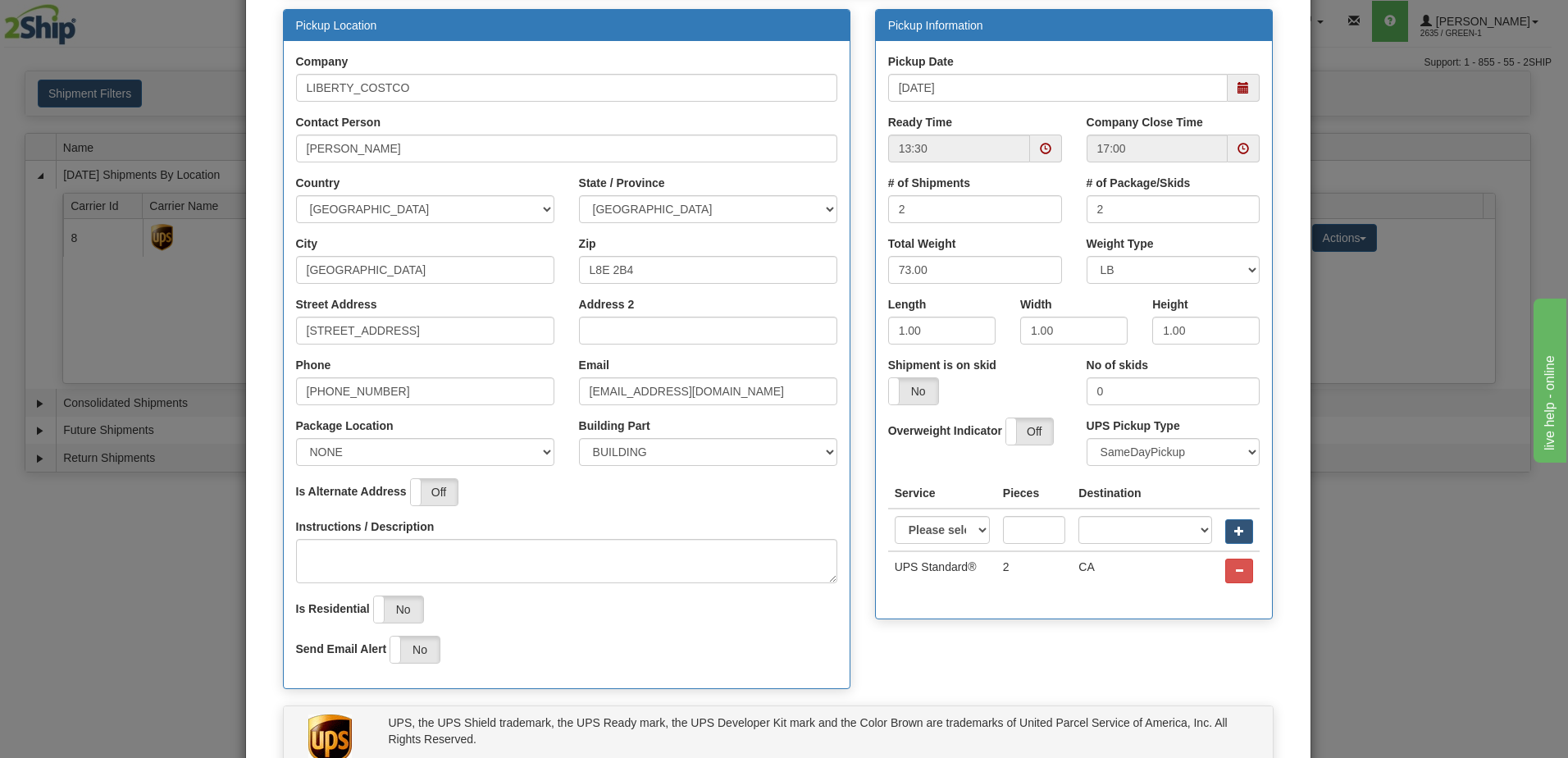
scroll to position [306, 0]
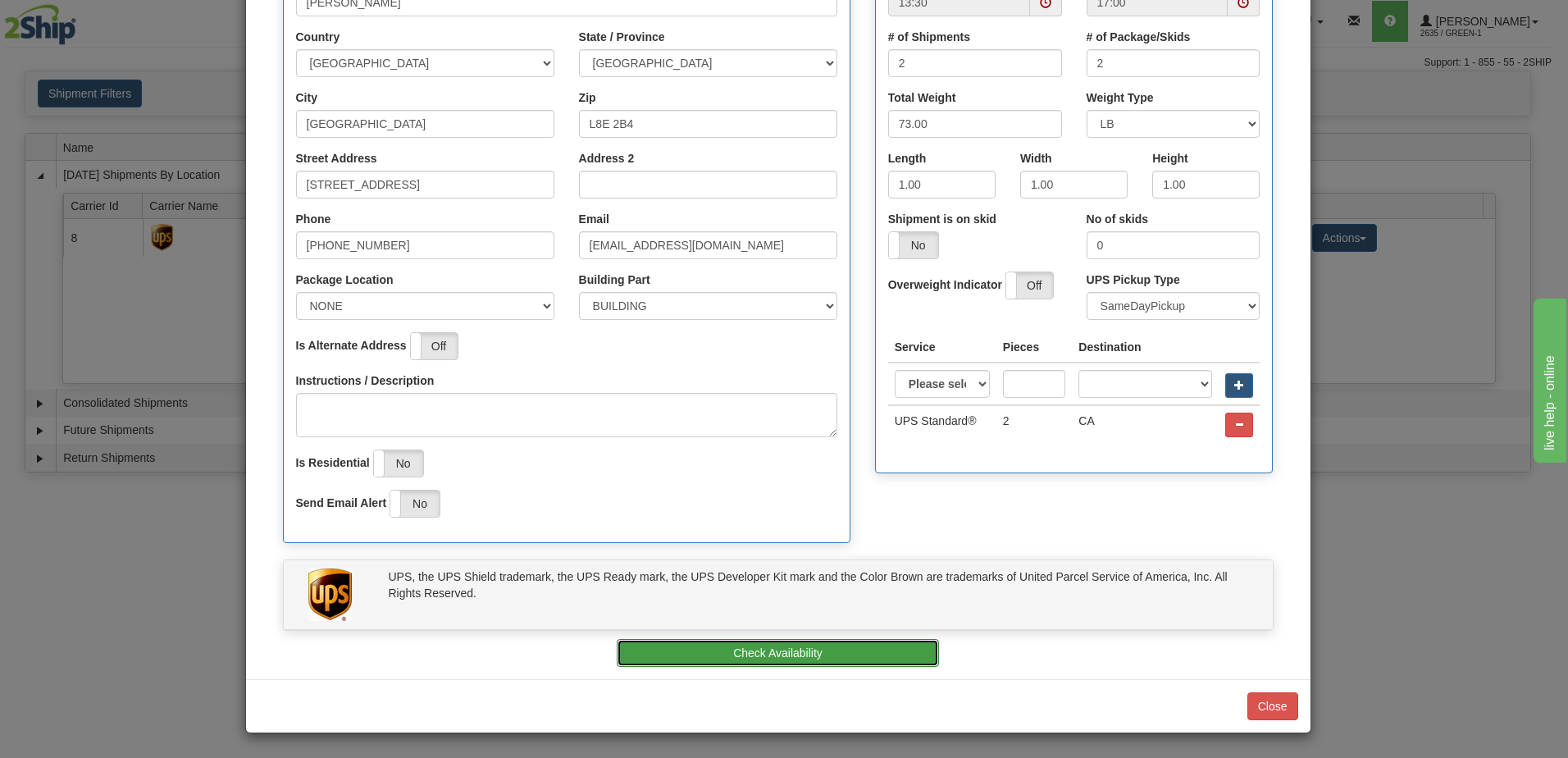
click at [841, 658] on button "Check Availability" at bounding box center [777, 652] width 323 height 28
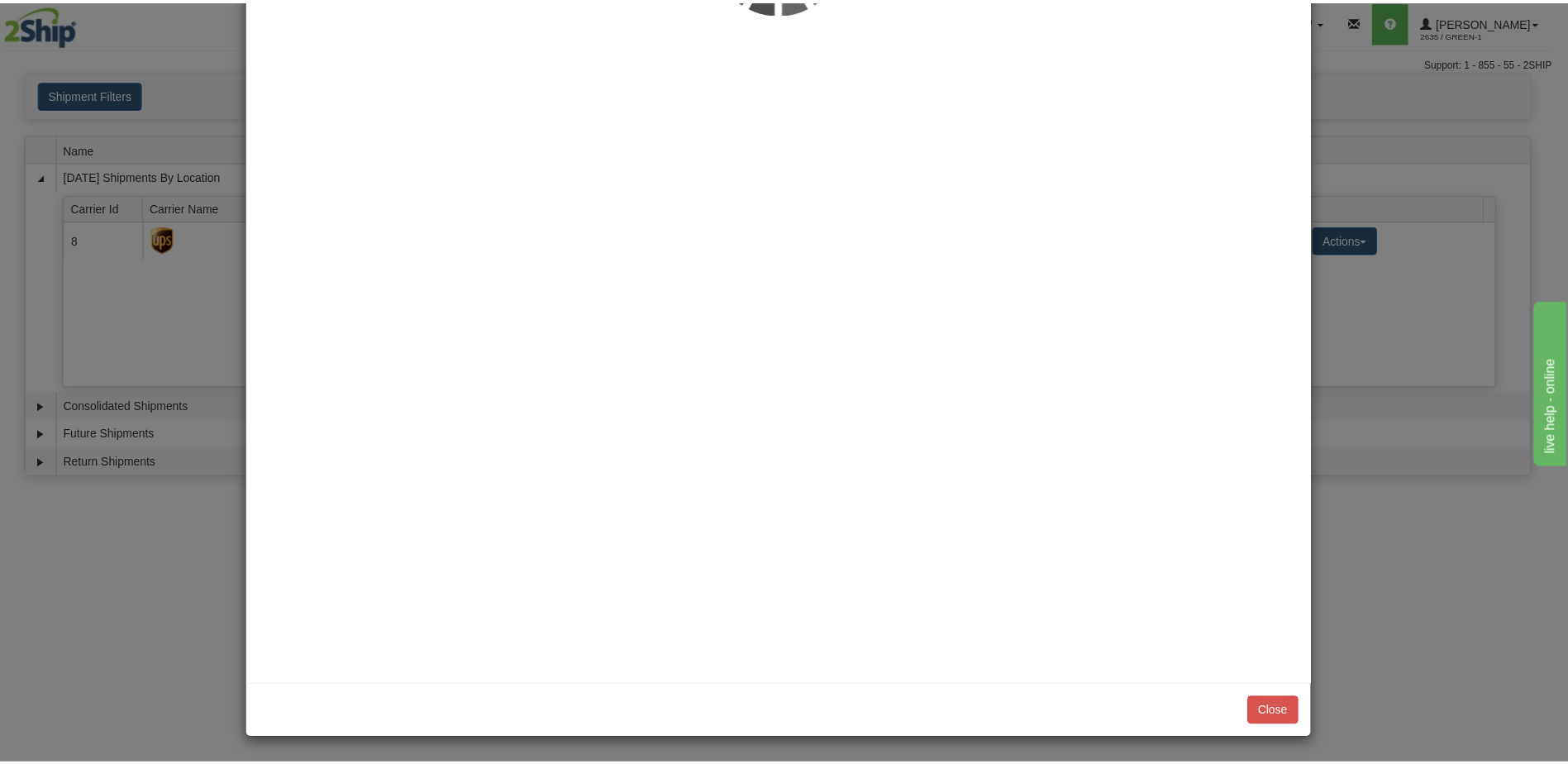
scroll to position [0, 0]
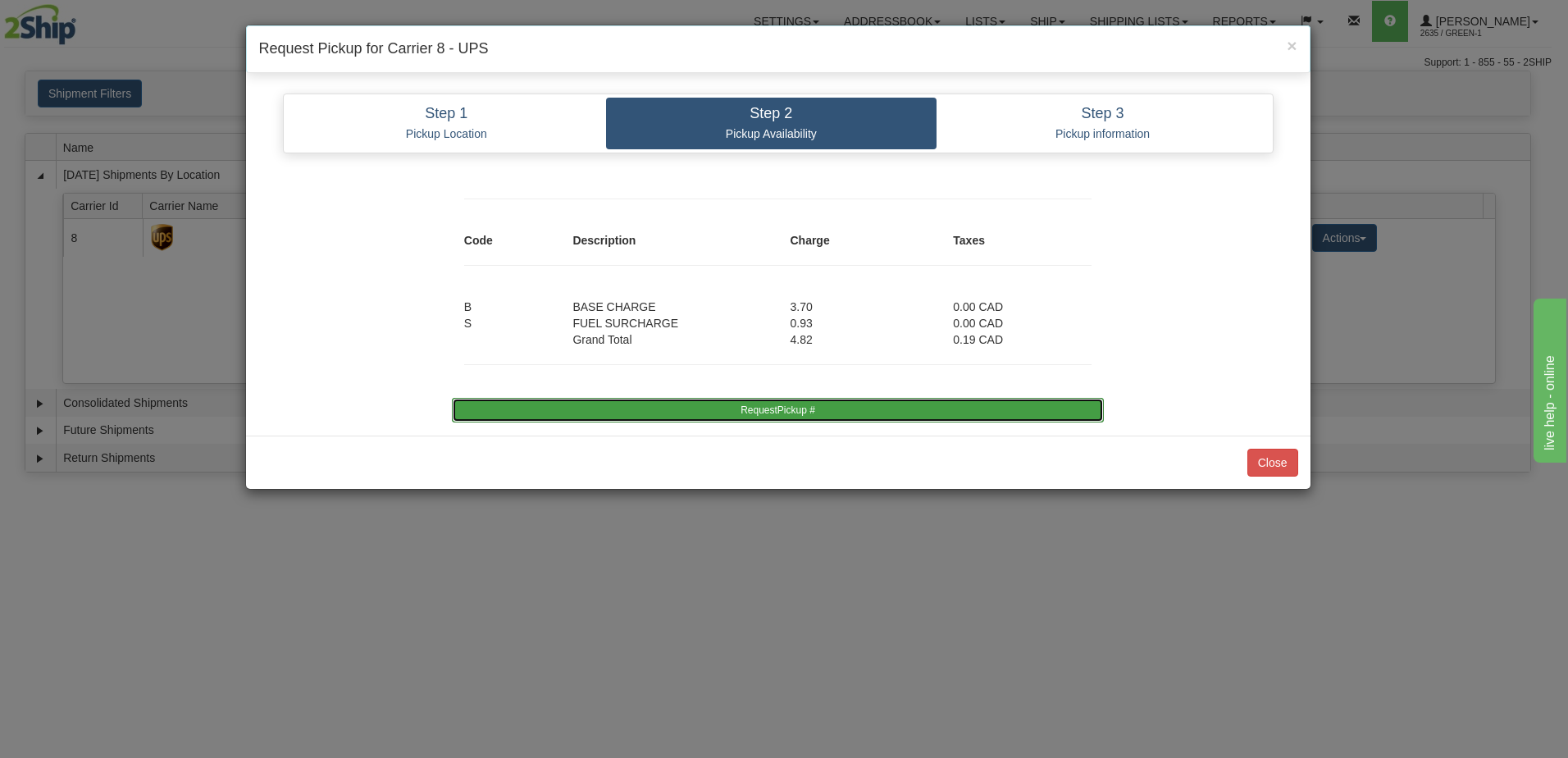
click at [753, 408] on button "RequestPickup #" at bounding box center [777, 410] width 652 height 25
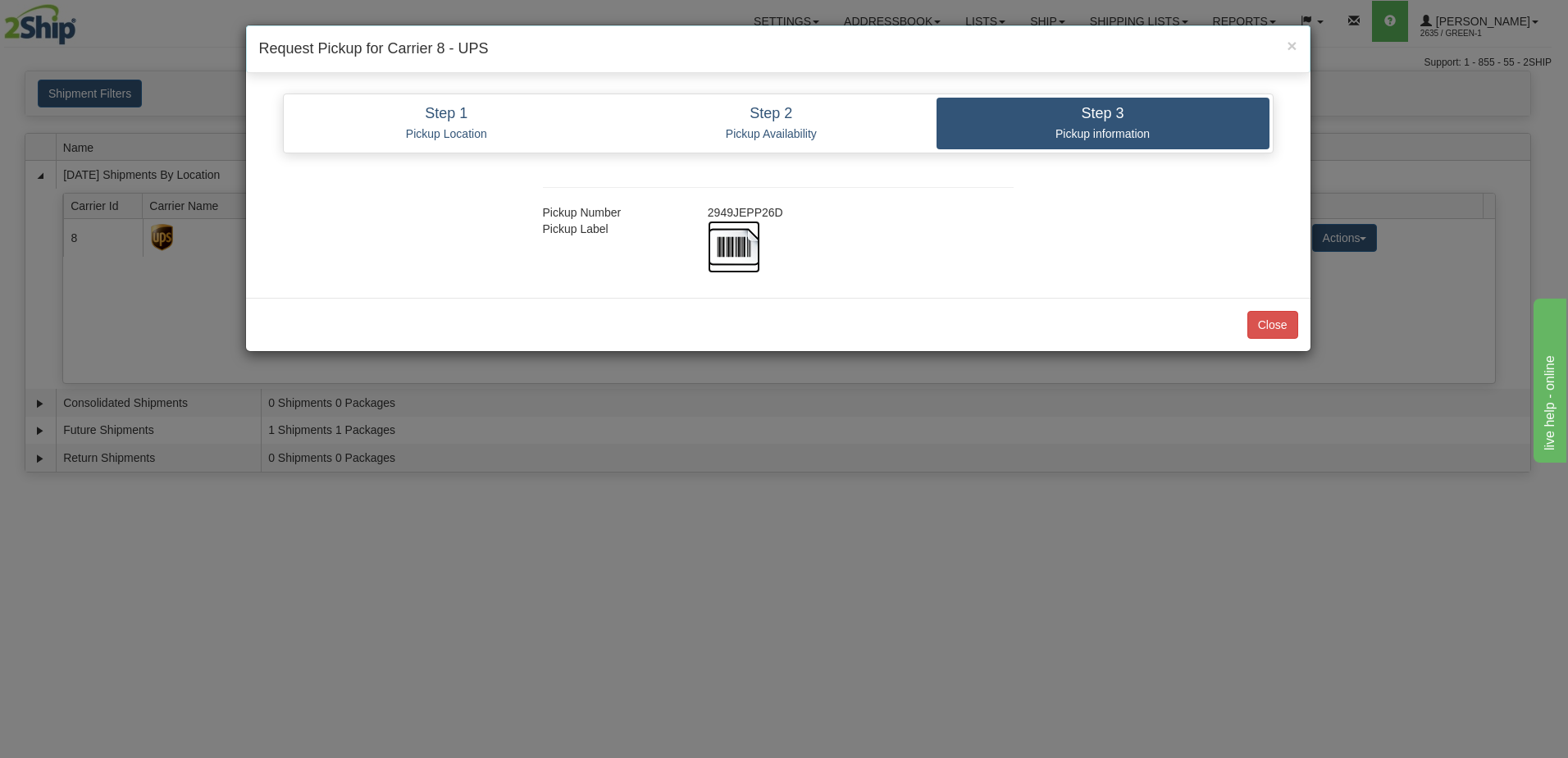
click at [735, 238] on img at bounding box center [734, 246] width 52 height 52
click at [1291, 48] on span "×" at bounding box center [1292, 46] width 10 height 19
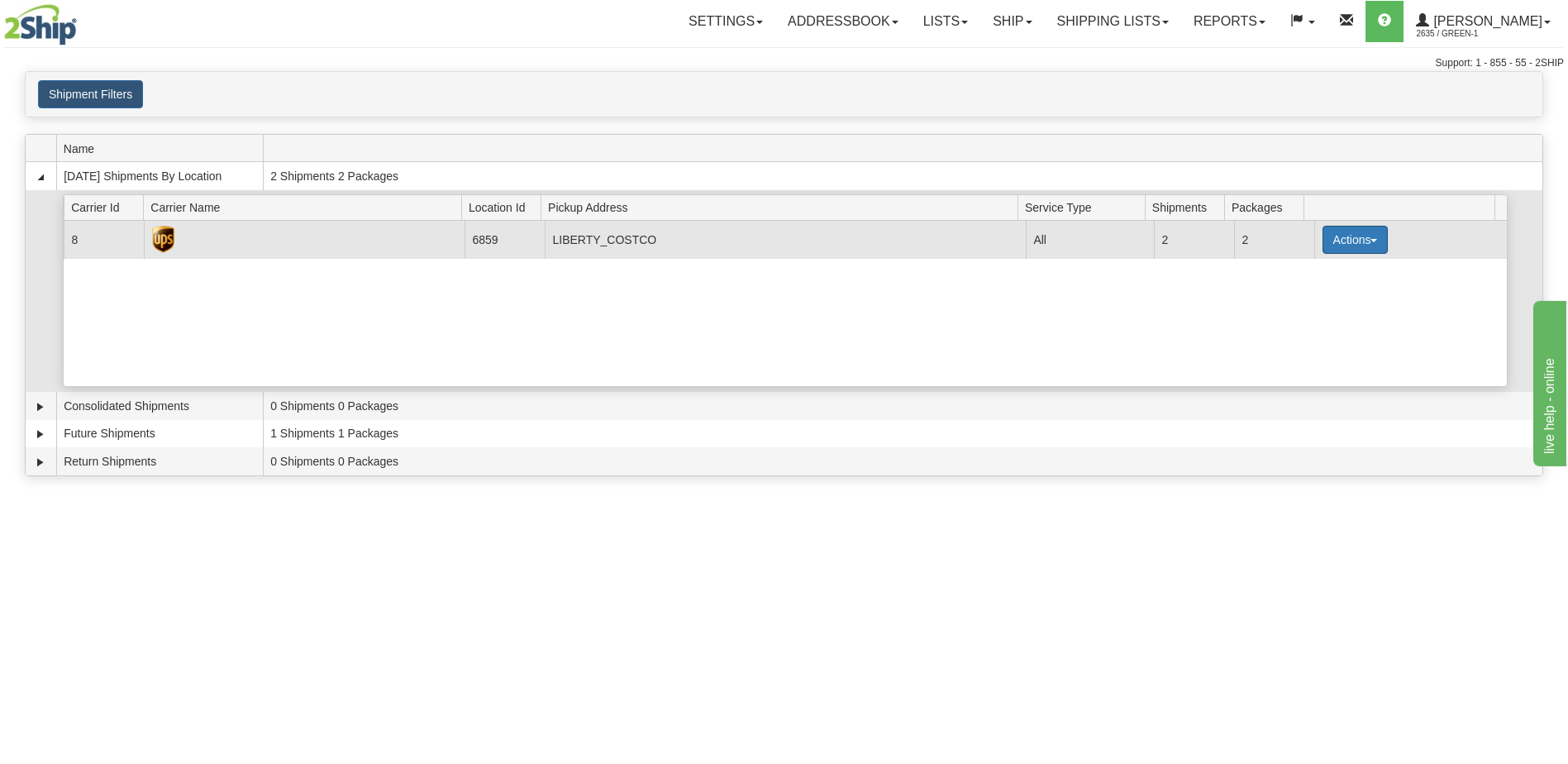
click at [1355, 244] on button "Actions" at bounding box center [1355, 239] width 66 height 28
click at [1331, 365] on link "Print" at bounding box center [1322, 357] width 132 height 21
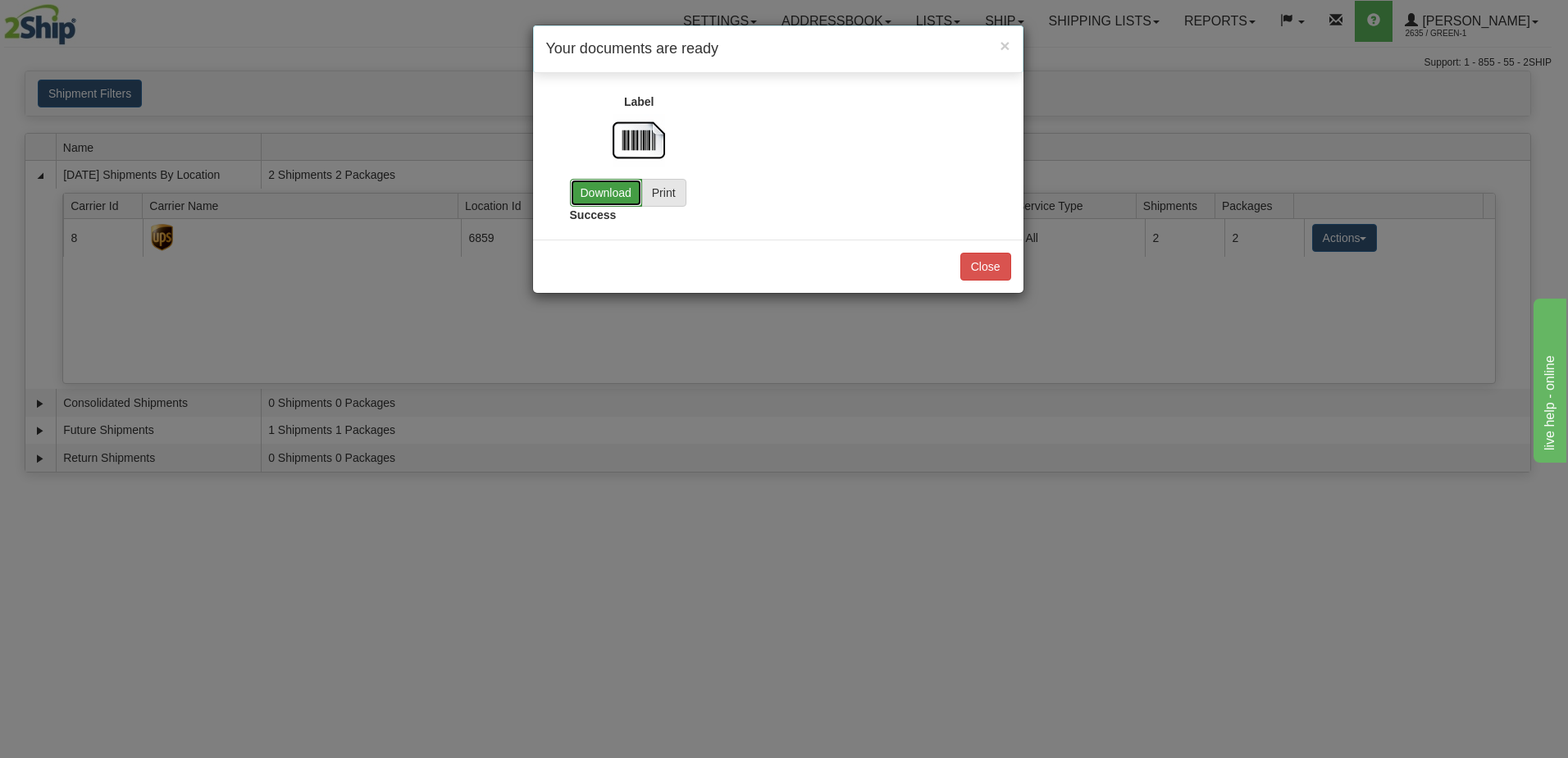
click at [601, 193] on link "Download" at bounding box center [606, 192] width 72 height 28
click at [986, 270] on button "Close" at bounding box center [985, 266] width 50 height 28
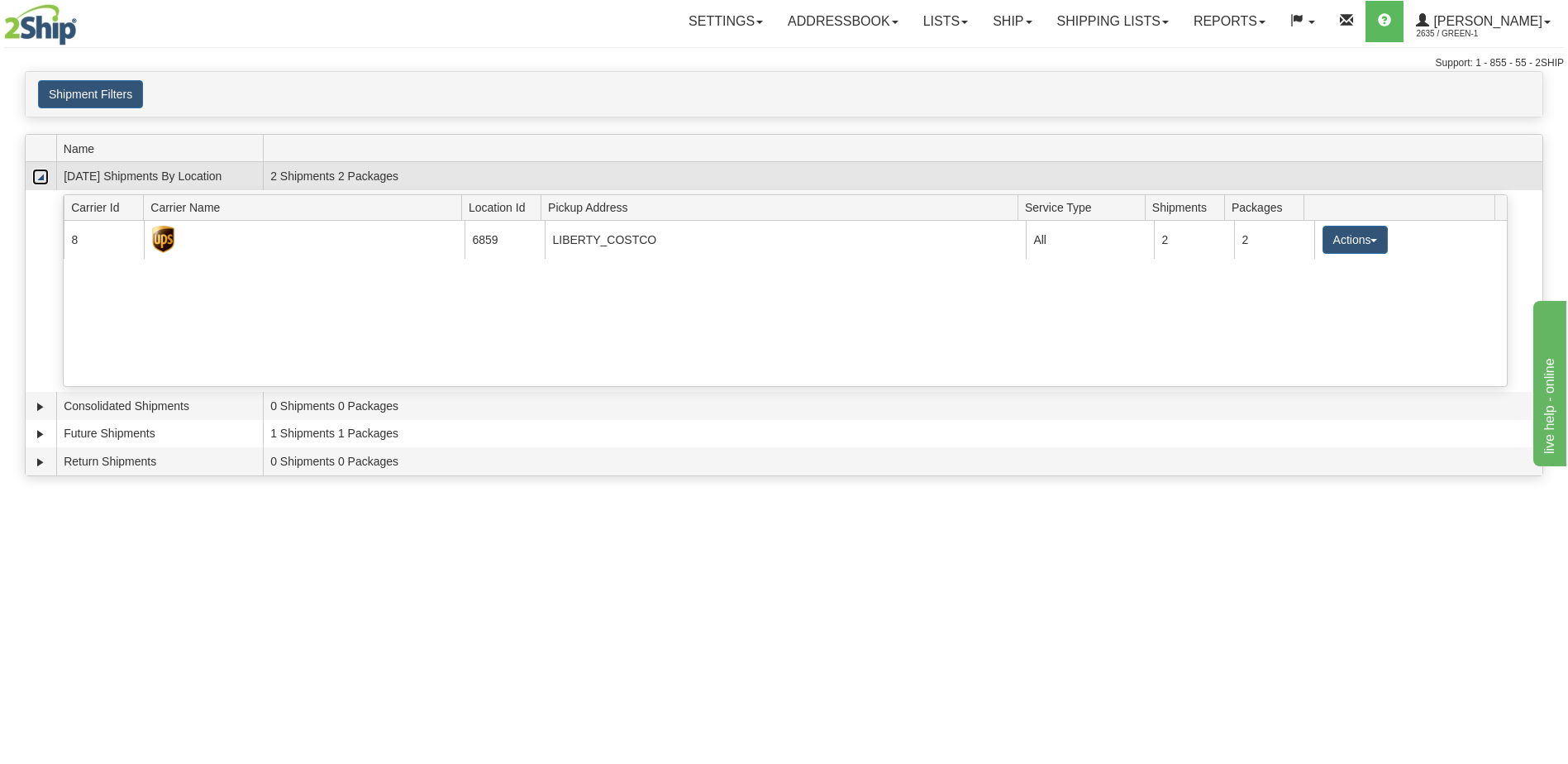
click at [35, 179] on link "Collapse" at bounding box center [40, 176] width 16 height 16
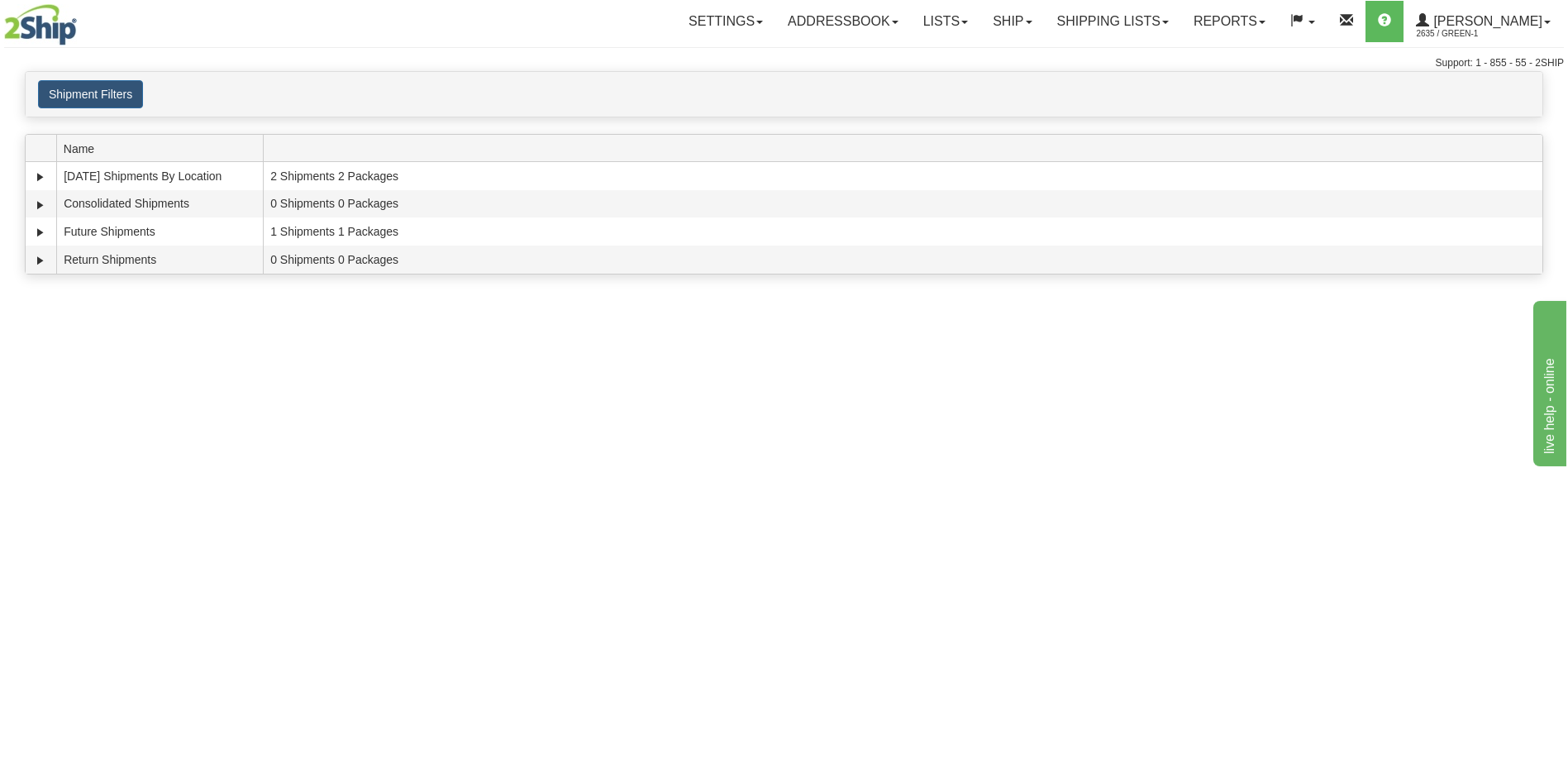
click at [177, 675] on div "Toggle navigation Settings Shipping Preferences Fields Preferences New Recipien…" at bounding box center [784, 382] width 1568 height 764
click at [968, 391] on div "Toggle navigation Settings Shipping Preferences Fields Preferences New Recipien…" at bounding box center [784, 382] width 1568 height 764
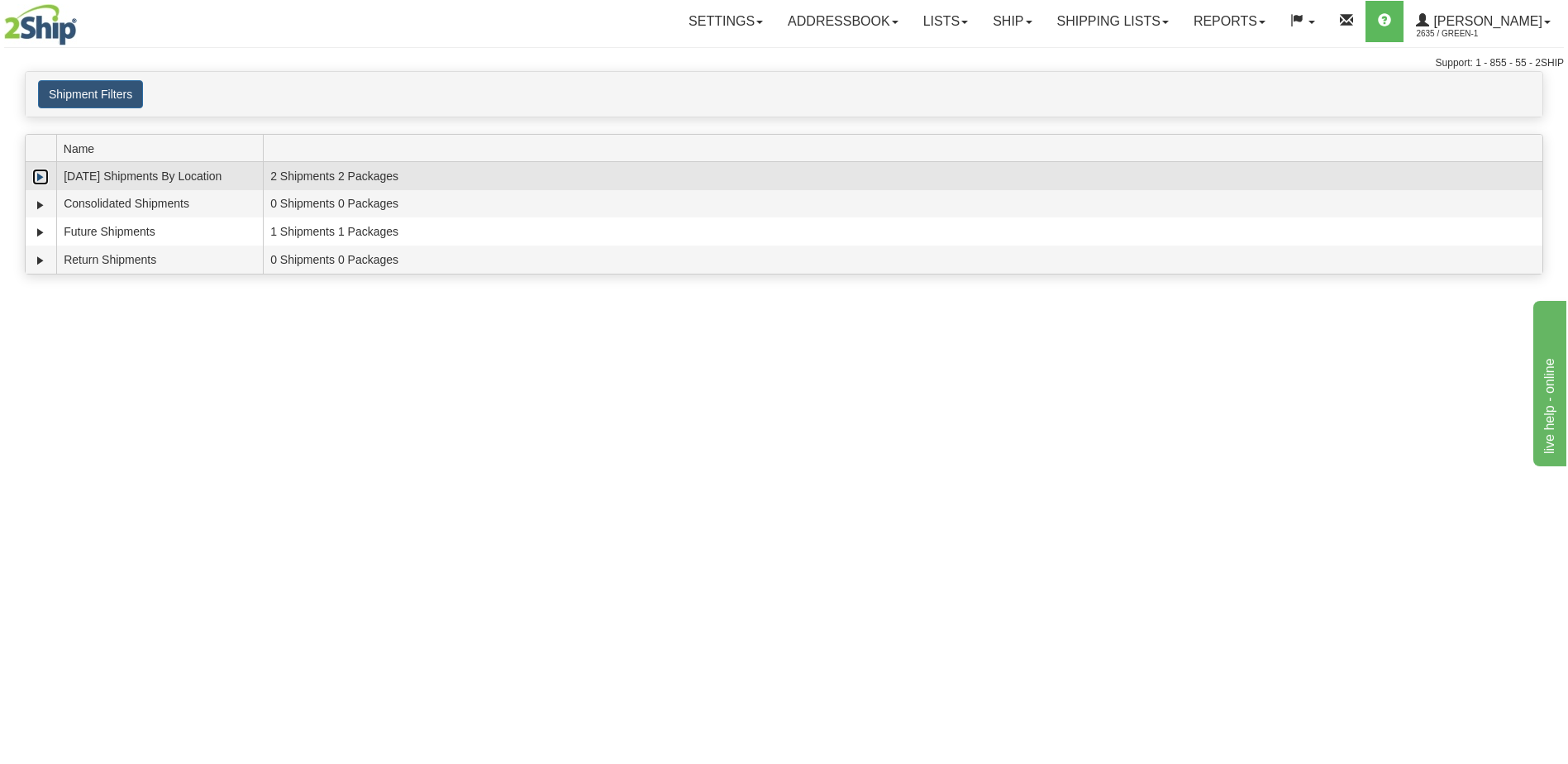
click at [38, 181] on link "Expand" at bounding box center [40, 176] width 16 height 16
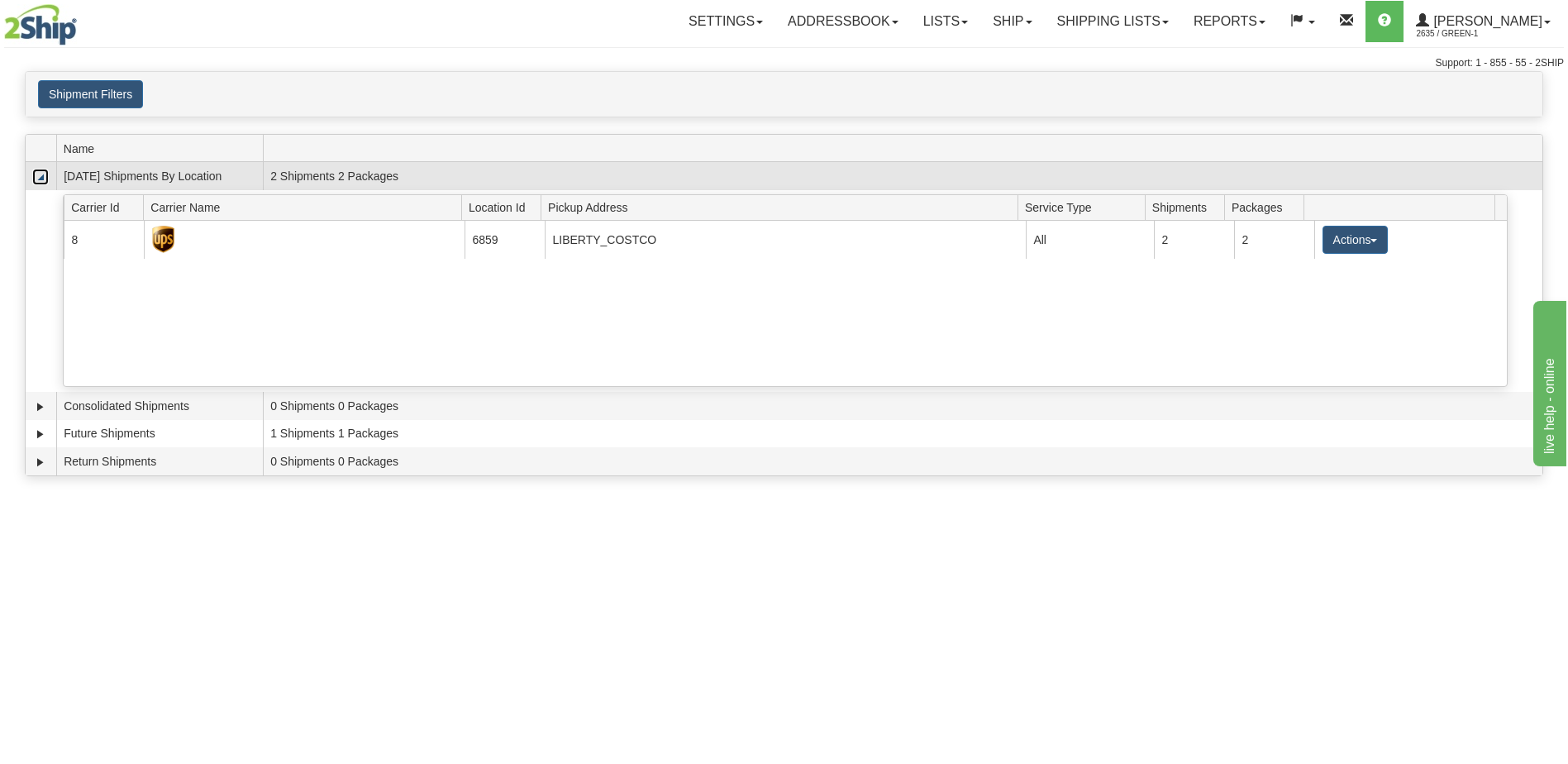
click at [37, 177] on link "Collapse" at bounding box center [40, 176] width 16 height 16
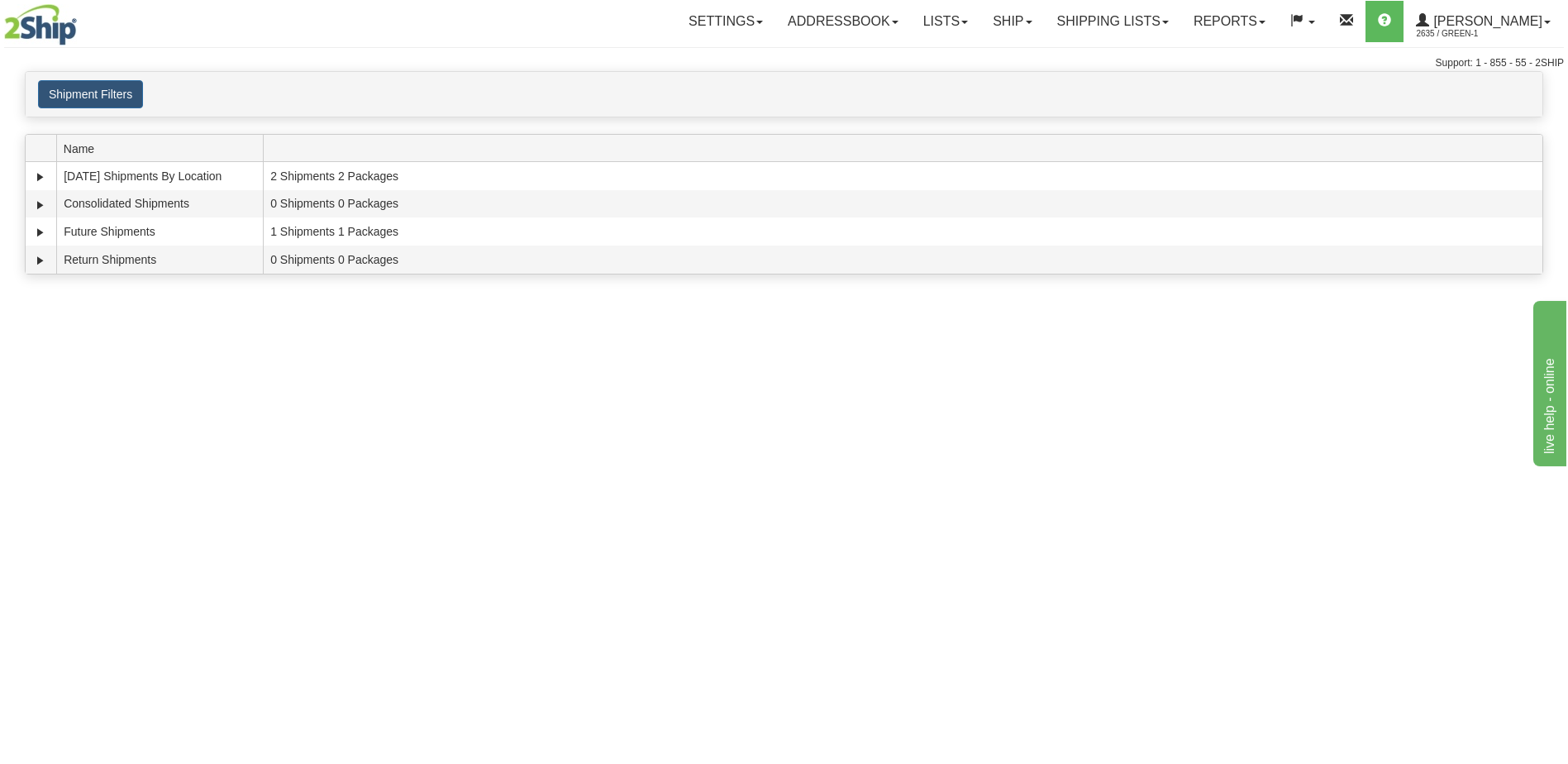
click at [413, 634] on div "Toggle navigation Settings Shipping Preferences Fields Preferences New Recipien…" at bounding box center [784, 382] width 1568 height 764
